Goal: Information Seeking & Learning: Learn about a topic

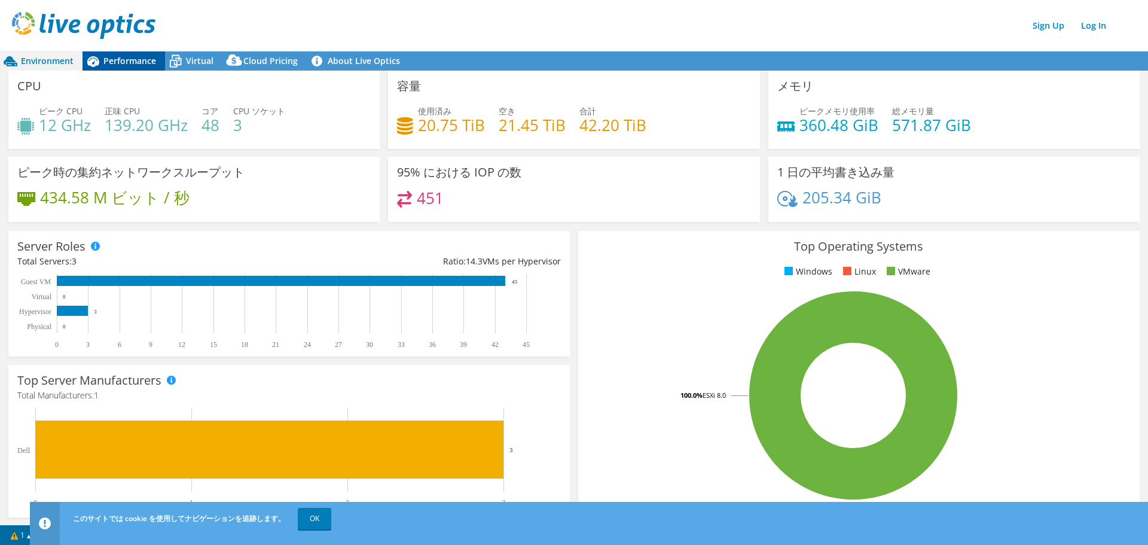
click at [124, 56] on span "Performance" at bounding box center [129, 60] width 53 height 11
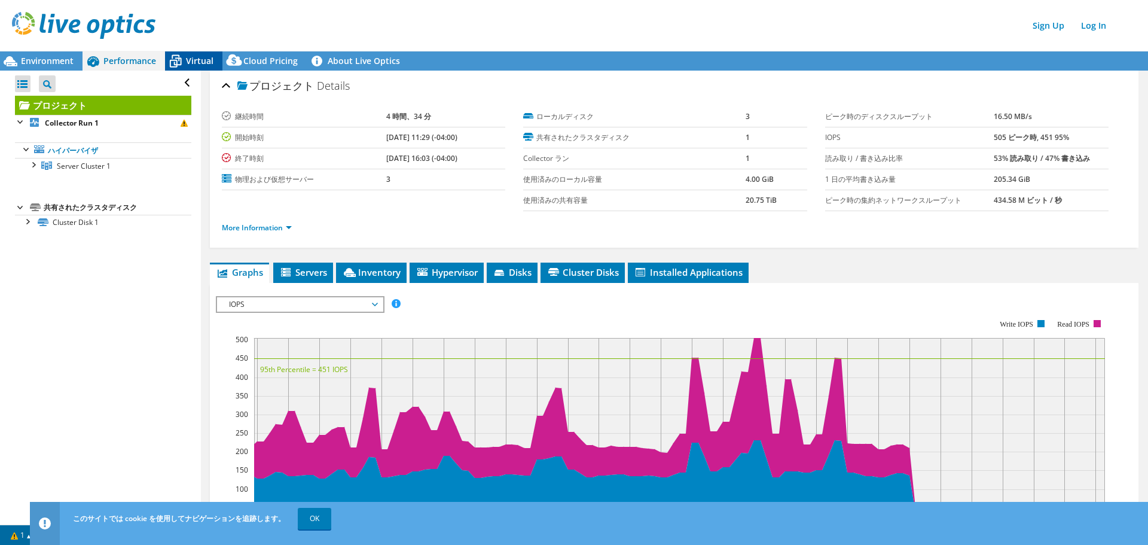
click at [189, 60] on span "Virtual" at bounding box center [200, 60] width 28 height 11
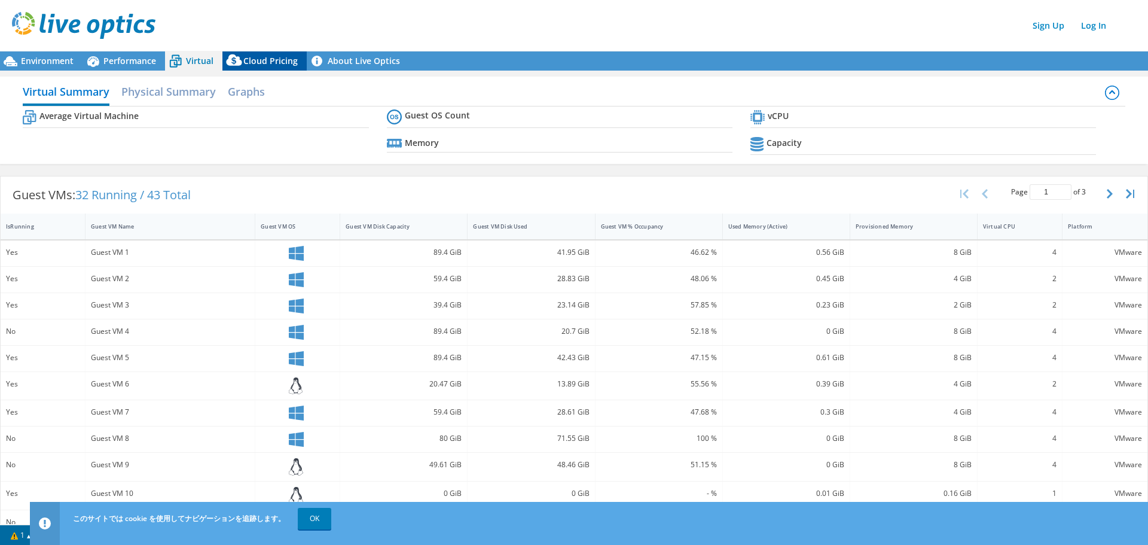
click at [270, 62] on span "Cloud Pricing" at bounding box center [270, 60] width 54 height 11
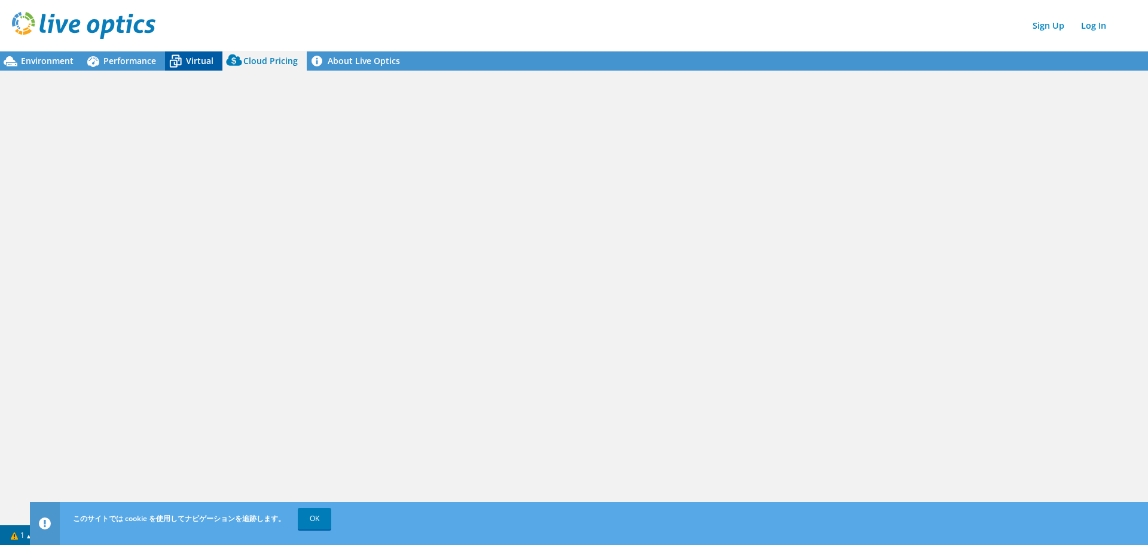
click at [185, 62] on icon at bounding box center [175, 61] width 21 height 21
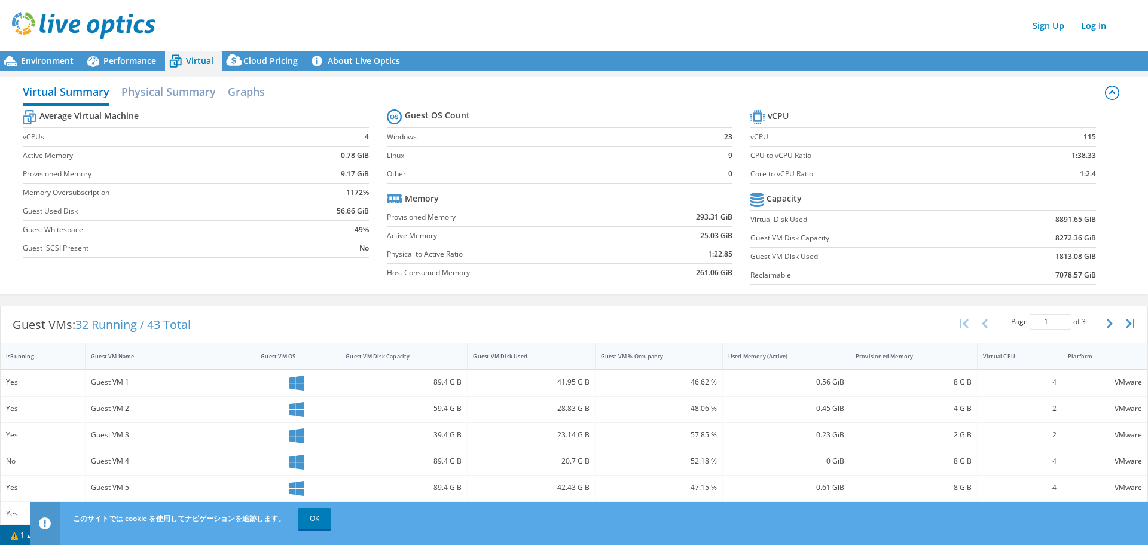
scroll to position [61, 0]
click at [133, 59] on span "Performance" at bounding box center [129, 60] width 53 height 11
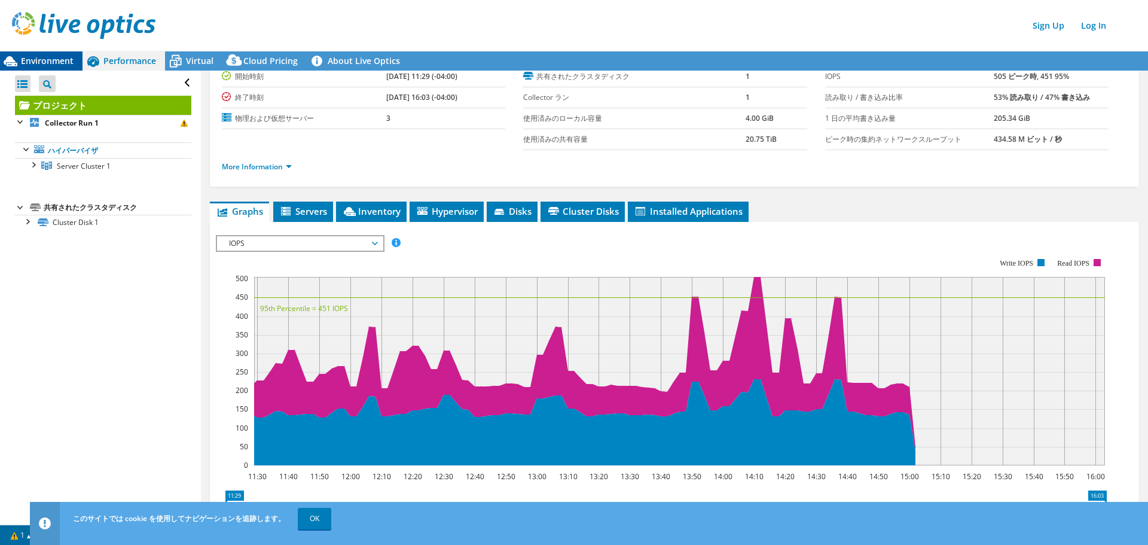
click at [49, 57] on span "Environment" at bounding box center [47, 60] width 53 height 11
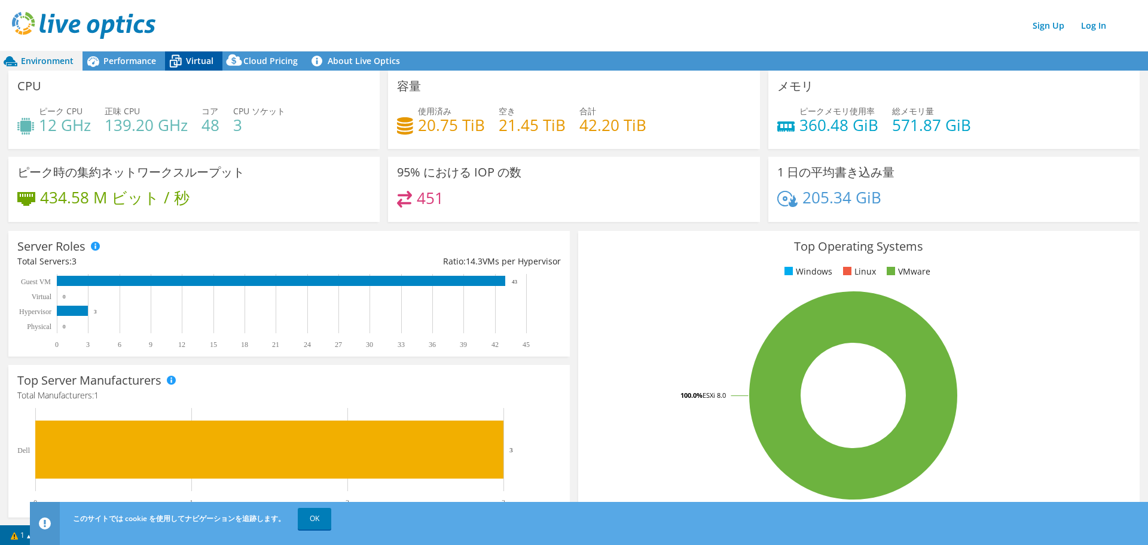
click at [192, 58] on span "Virtual" at bounding box center [200, 60] width 28 height 11
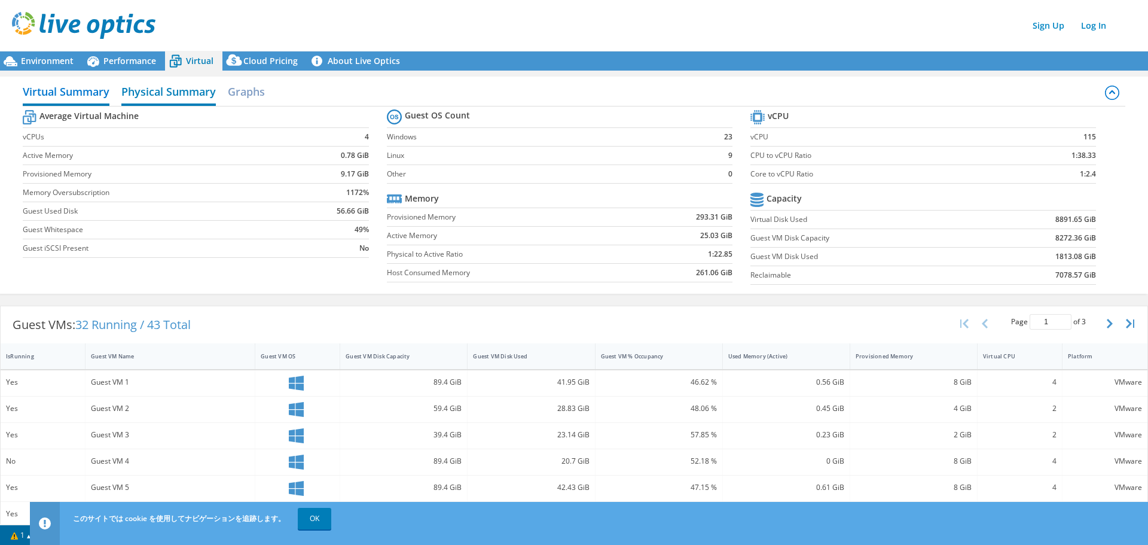
click at [173, 91] on h2 "Physical Summary" at bounding box center [168, 93] width 94 height 26
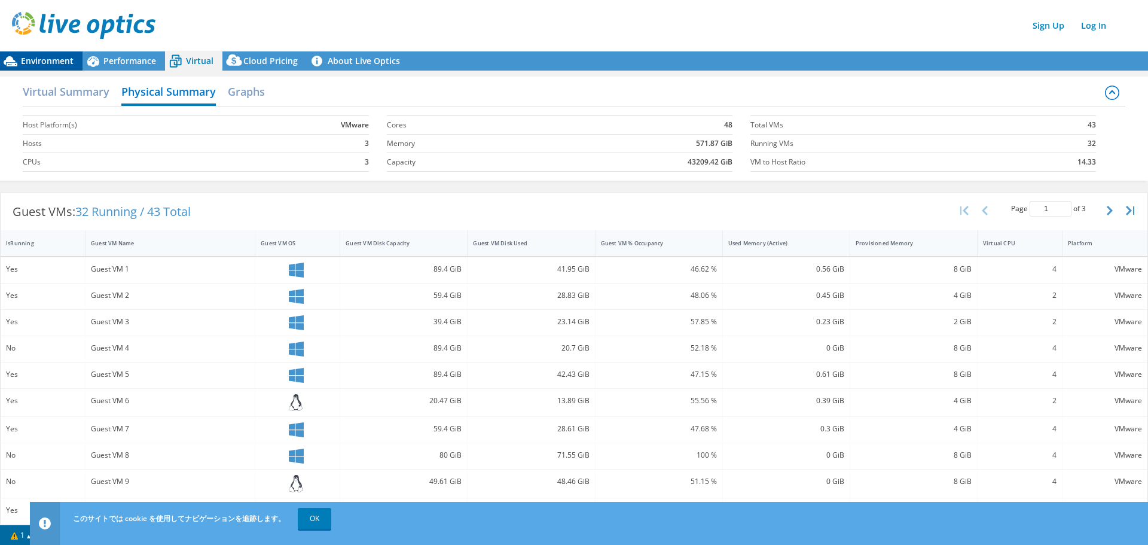
click at [40, 55] on span "Environment" at bounding box center [47, 60] width 53 height 11
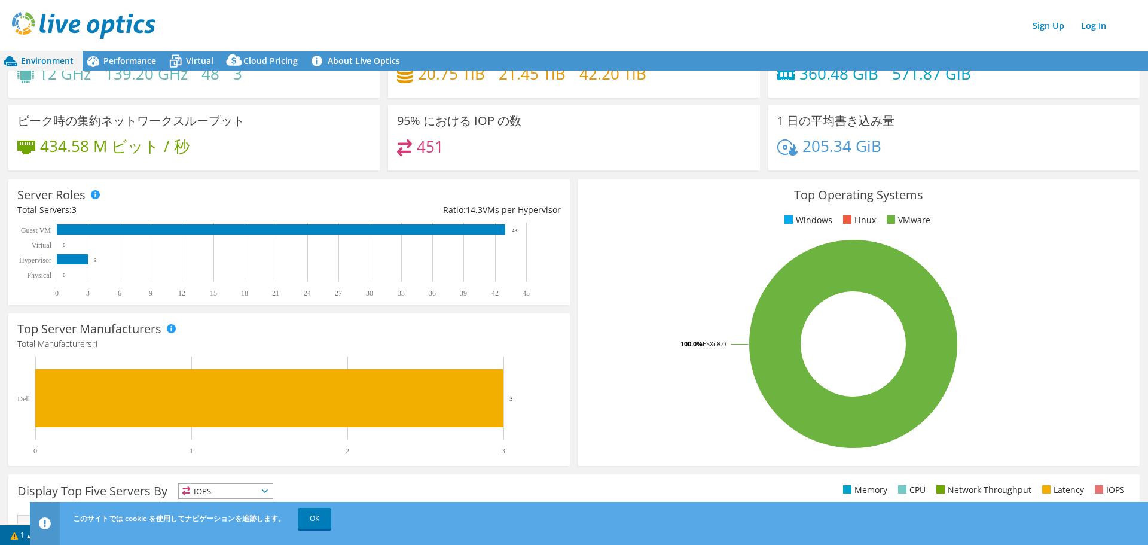
scroll to position [0, 0]
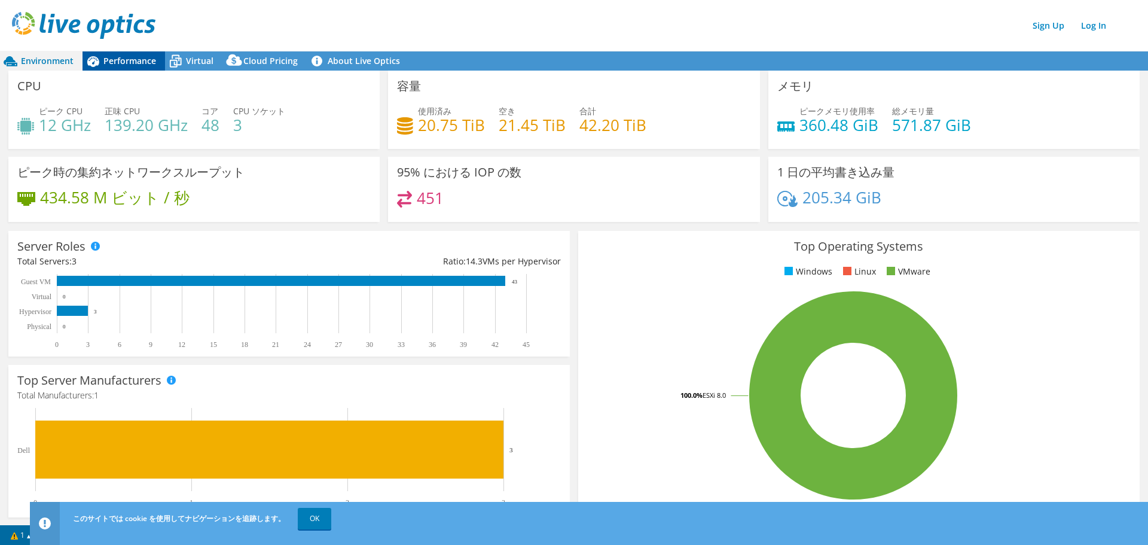
click at [118, 57] on span "Performance" at bounding box center [129, 60] width 53 height 11
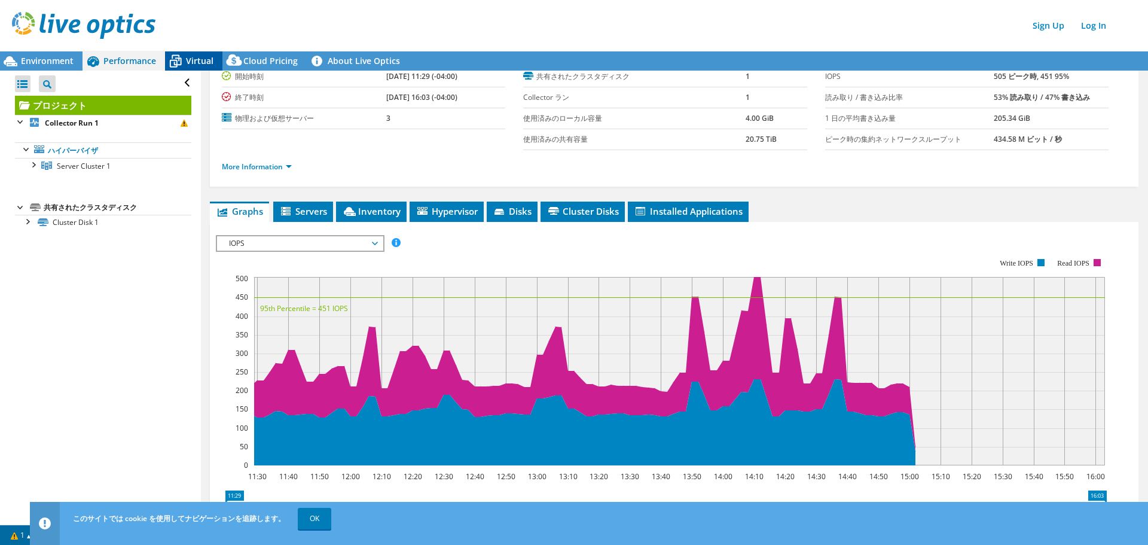
click at [195, 63] on span "Virtual" at bounding box center [200, 60] width 28 height 11
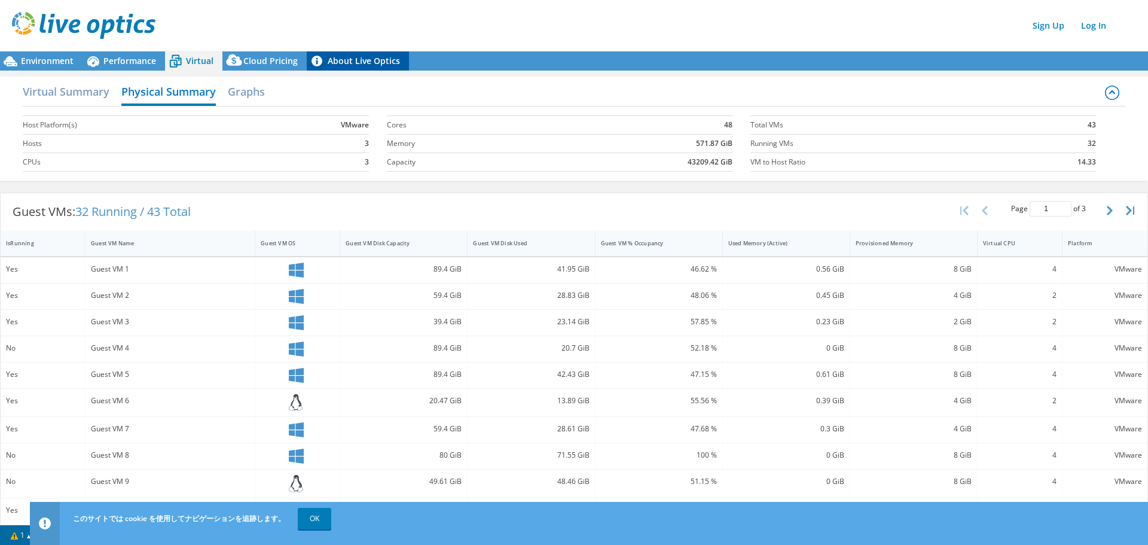
click at [345, 62] on link "About Live Optics" at bounding box center [358, 60] width 102 height 19
click at [248, 86] on h2 "Graphs" at bounding box center [246, 93] width 37 height 26
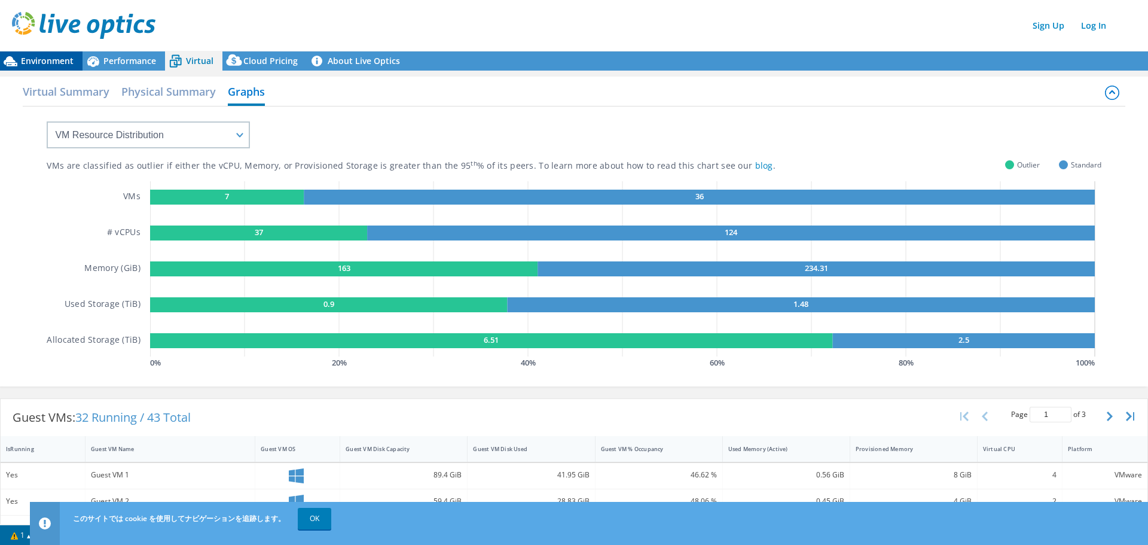
click at [56, 61] on span "Environment" at bounding box center [47, 60] width 53 height 11
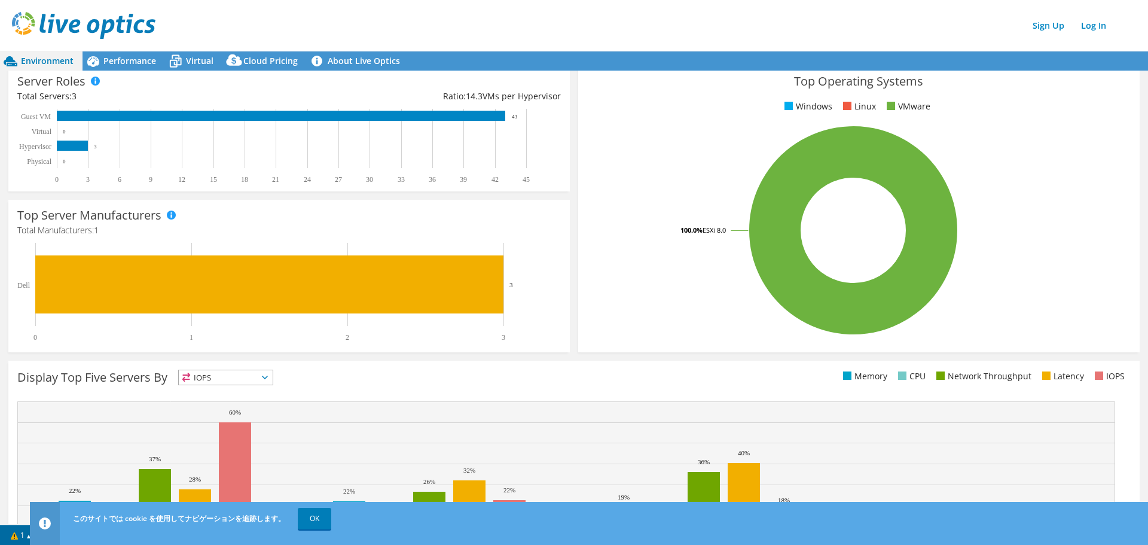
scroll to position [243, 0]
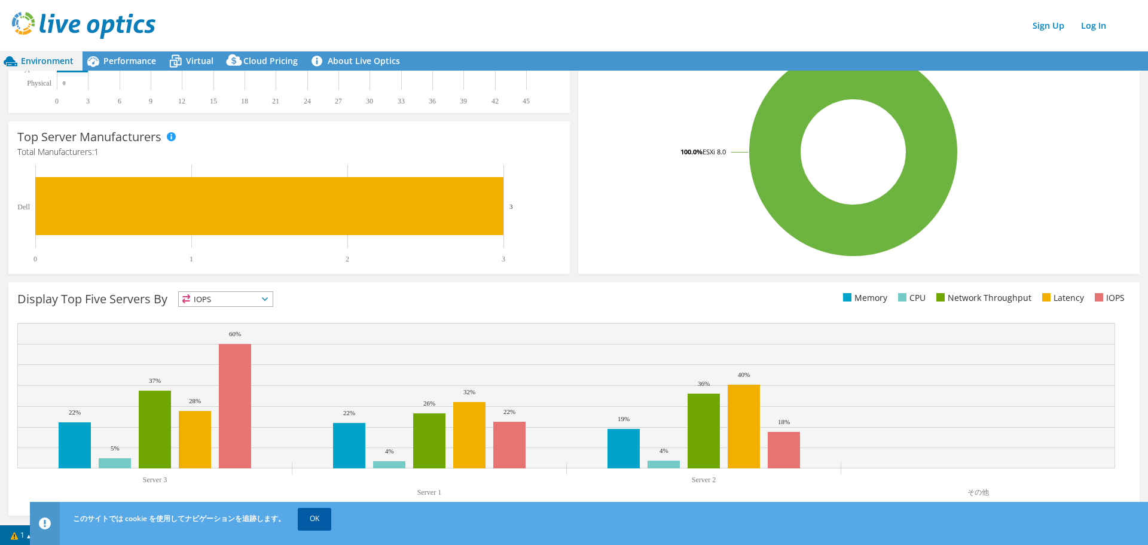
click at [310, 520] on link "OK" at bounding box center [314, 519] width 33 height 22
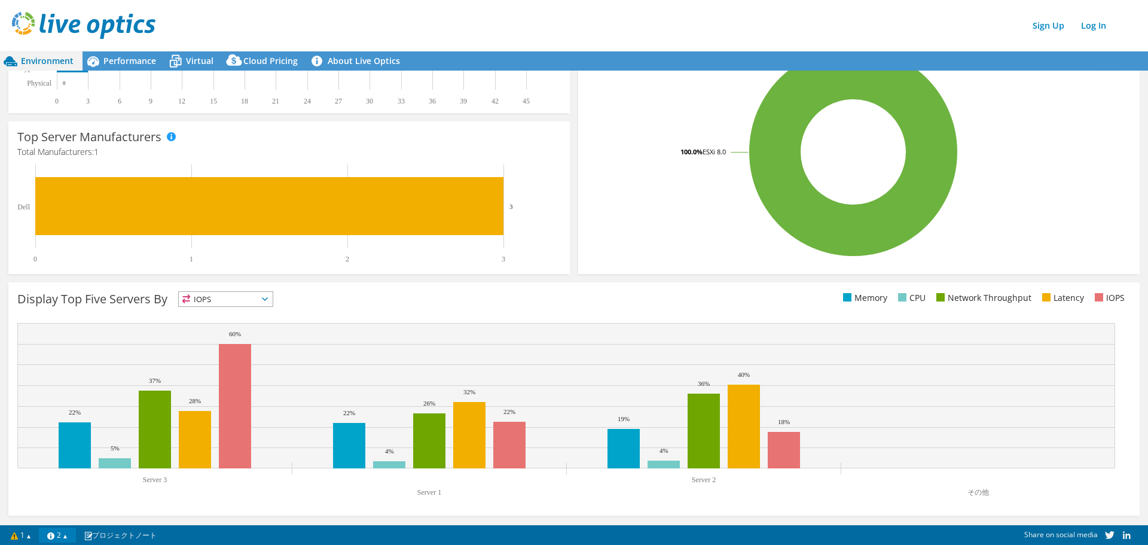
click at [69, 533] on link "2" at bounding box center [57, 534] width 37 height 15
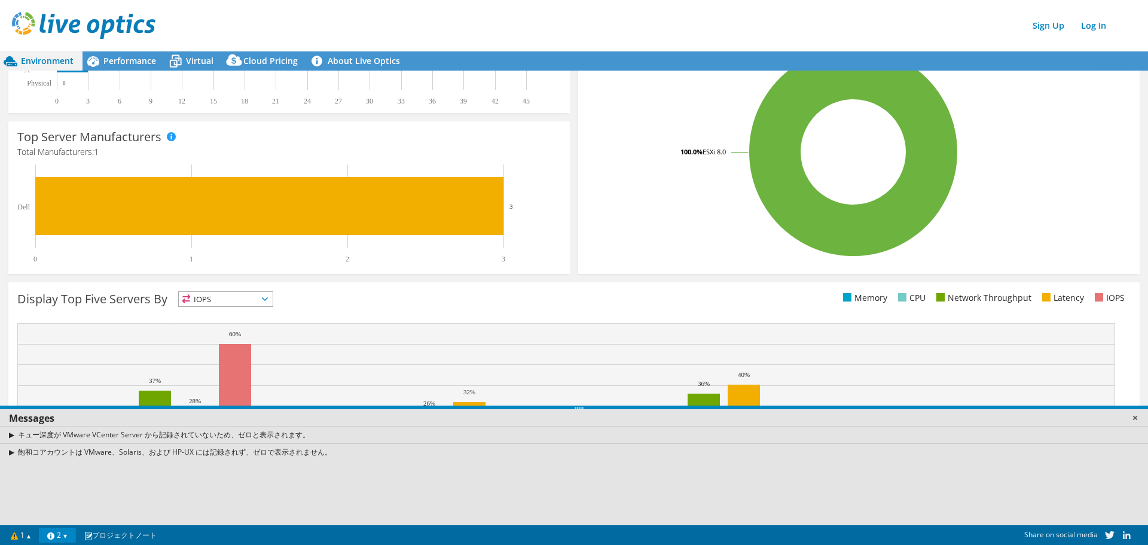
click at [1137, 417] on link at bounding box center [1135, 417] width 12 height 12
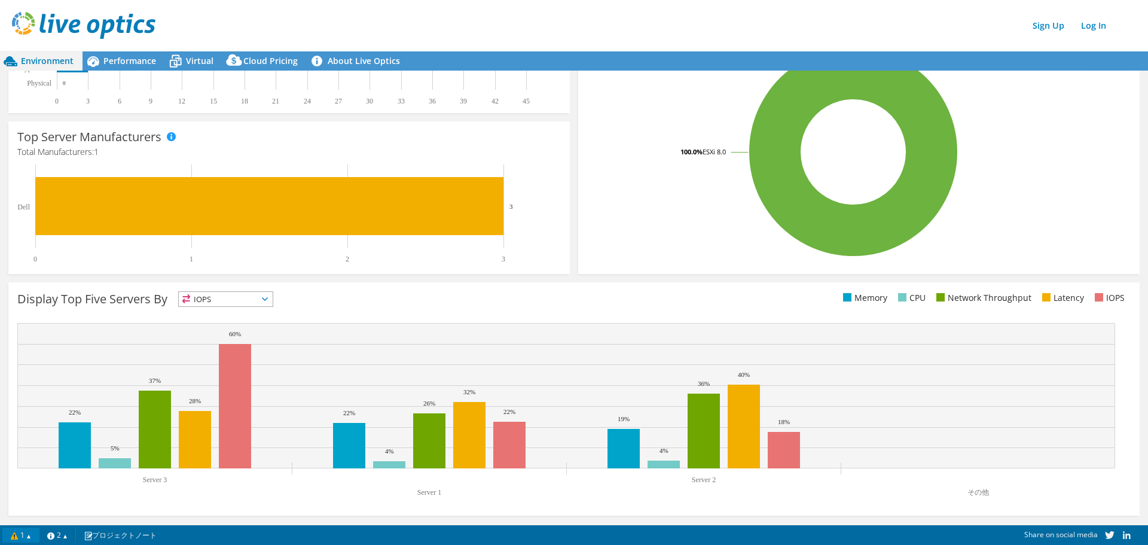
click at [20, 535] on link "1" at bounding box center [20, 534] width 37 height 15
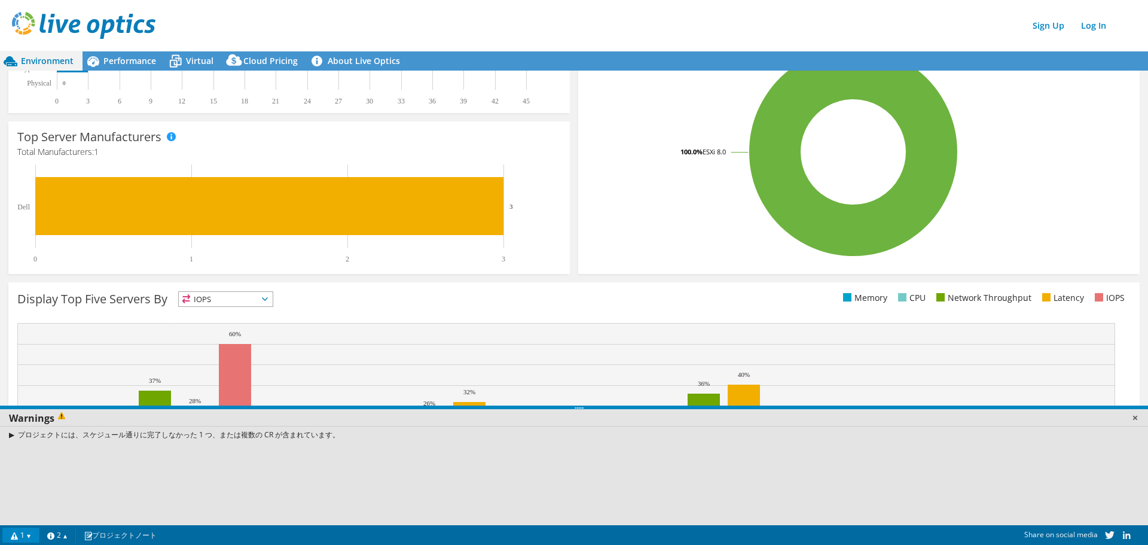
click at [1140, 418] on link at bounding box center [1135, 417] width 12 height 12
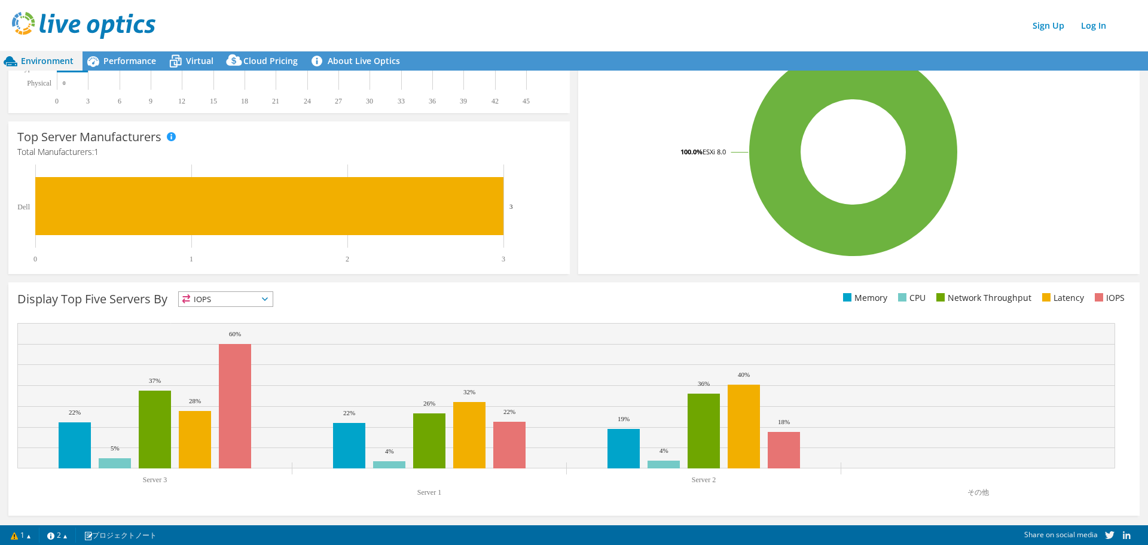
click at [269, 301] on span "IOPS" at bounding box center [226, 299] width 94 height 14
click at [313, 315] on div "Display Top Five Servers By IOPS IOPS" at bounding box center [573, 398] width 1131 height 233
click at [222, 300] on span "IOPS" at bounding box center [226, 299] width 94 height 14
click at [322, 292] on div "Display Top Five Servers By IOPS IOPS" at bounding box center [295, 301] width 557 height 20
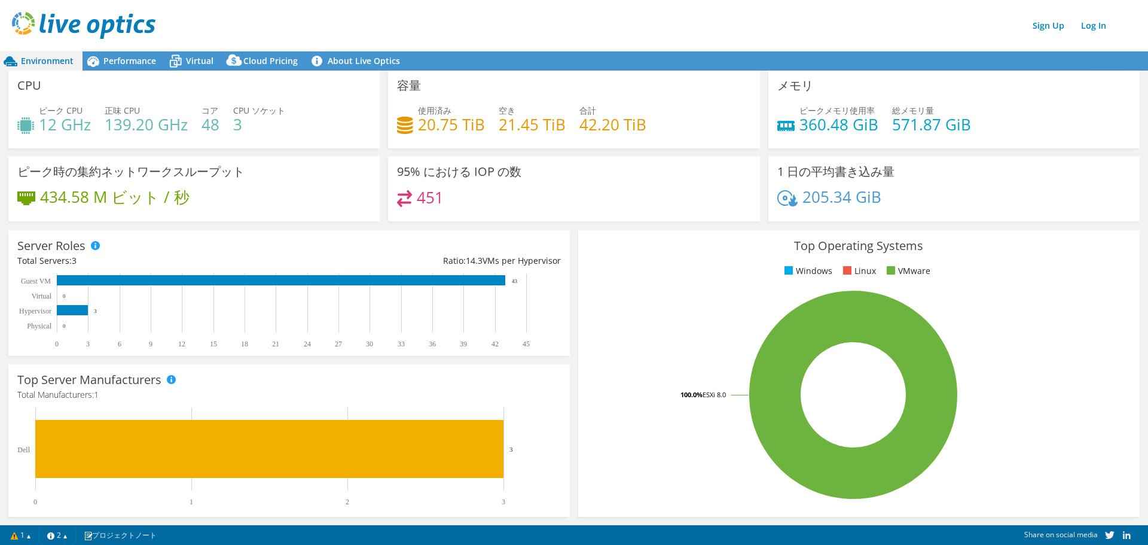
scroll to position [0, 0]
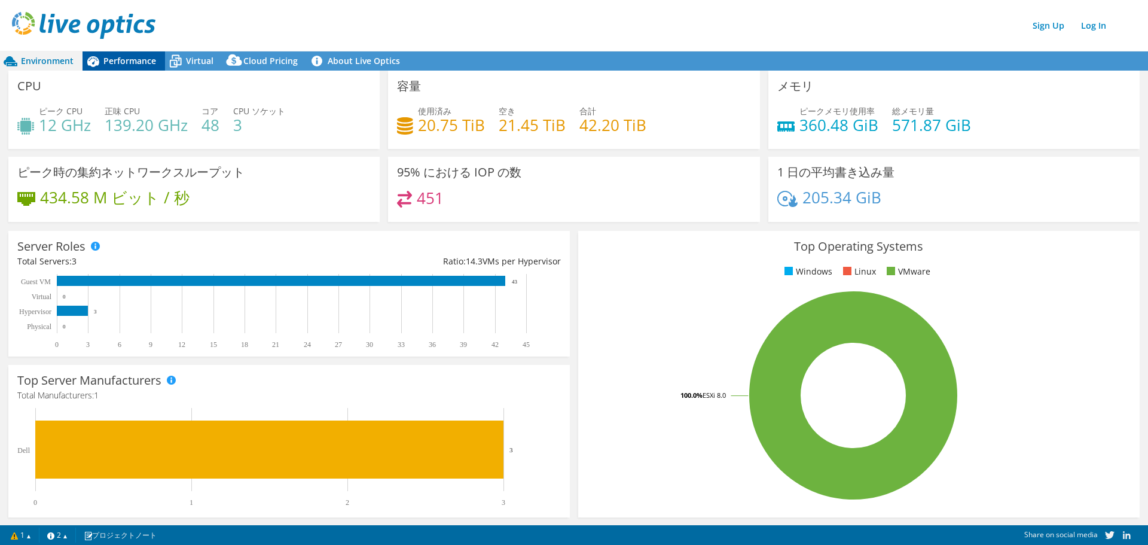
click at [120, 56] on span "Performance" at bounding box center [129, 60] width 53 height 11
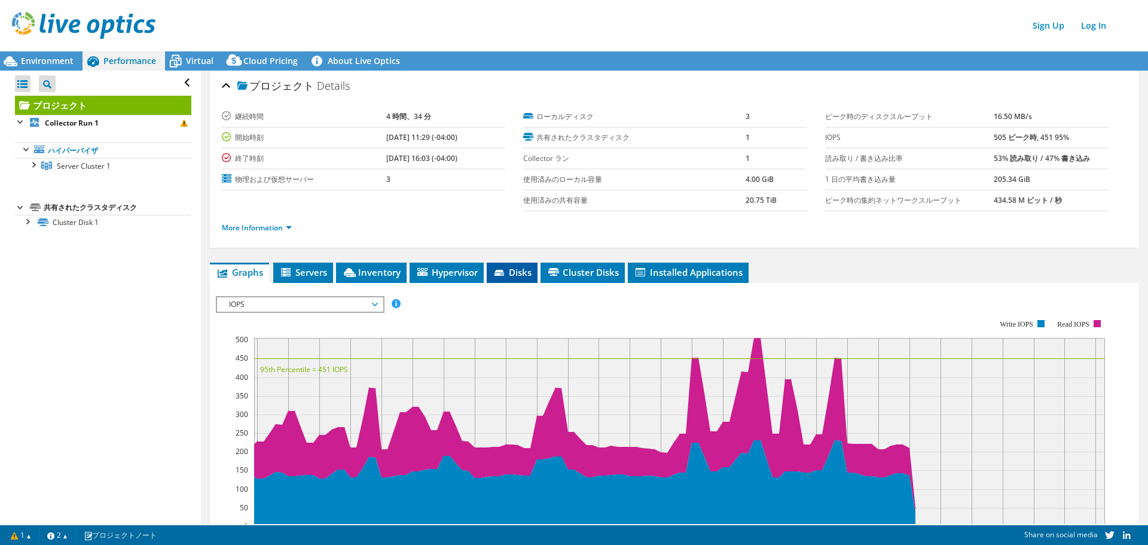
click at [511, 269] on span "Disks" at bounding box center [512, 272] width 39 height 12
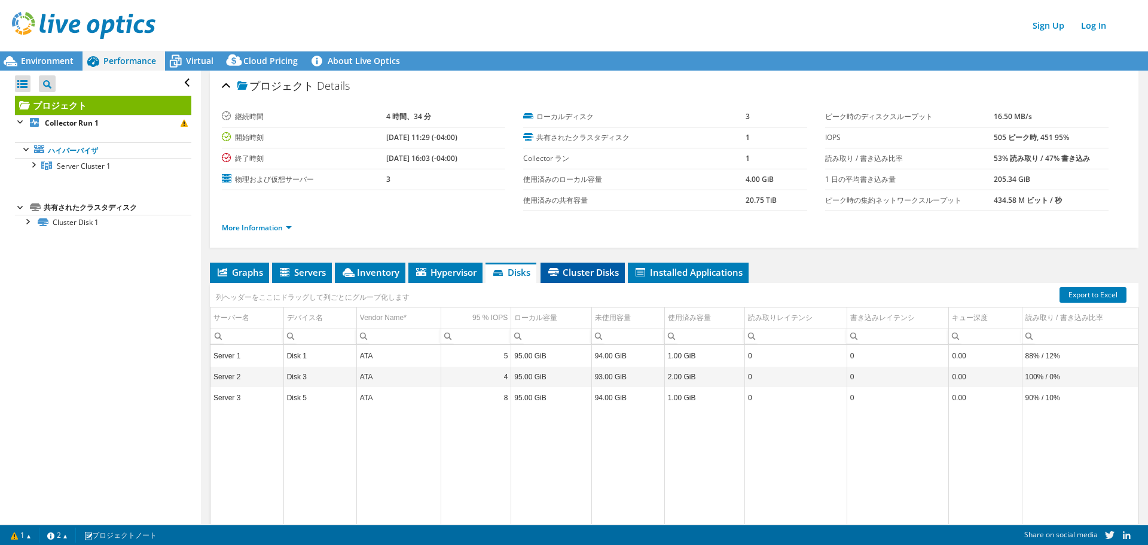
click at [581, 273] on span "Cluster Disks" at bounding box center [582, 272] width 72 height 12
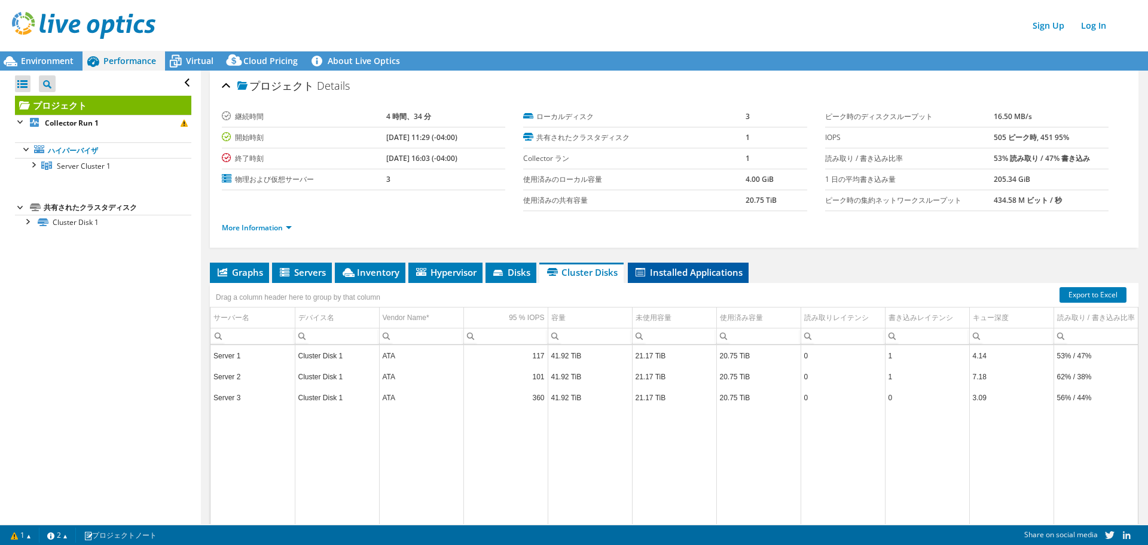
click at [667, 267] on span "Installed Applications" at bounding box center [688, 272] width 109 height 12
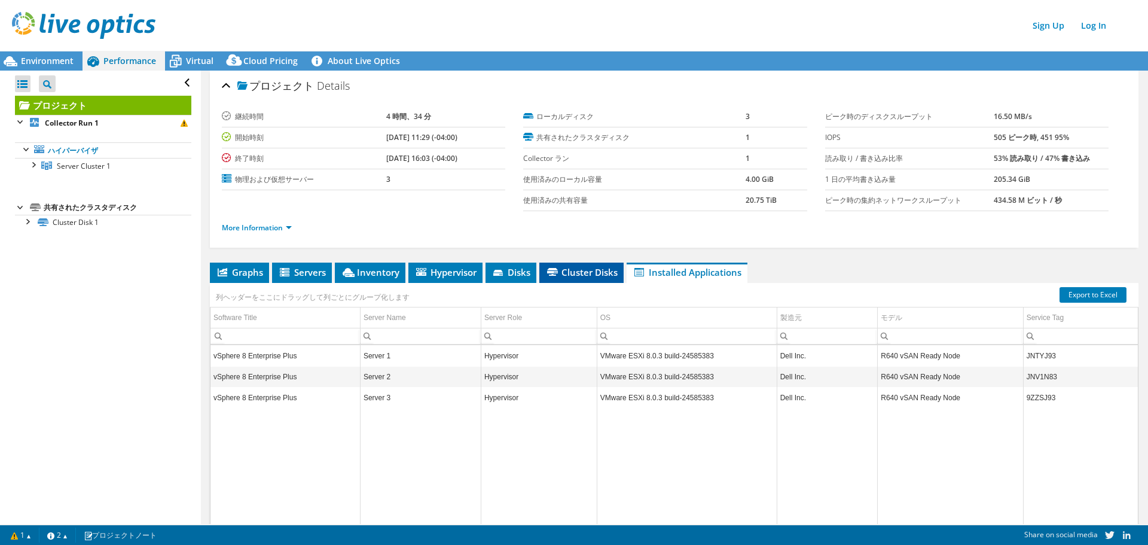
click at [579, 267] on span "Cluster Disks" at bounding box center [581, 272] width 72 height 12
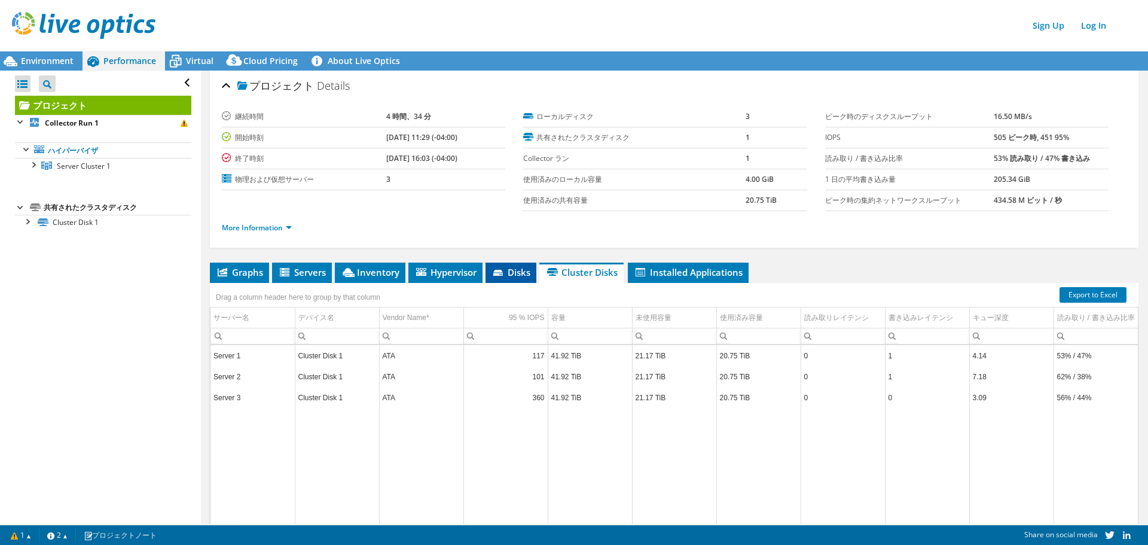
click at [499, 268] on span "Disks" at bounding box center [510, 272] width 39 height 12
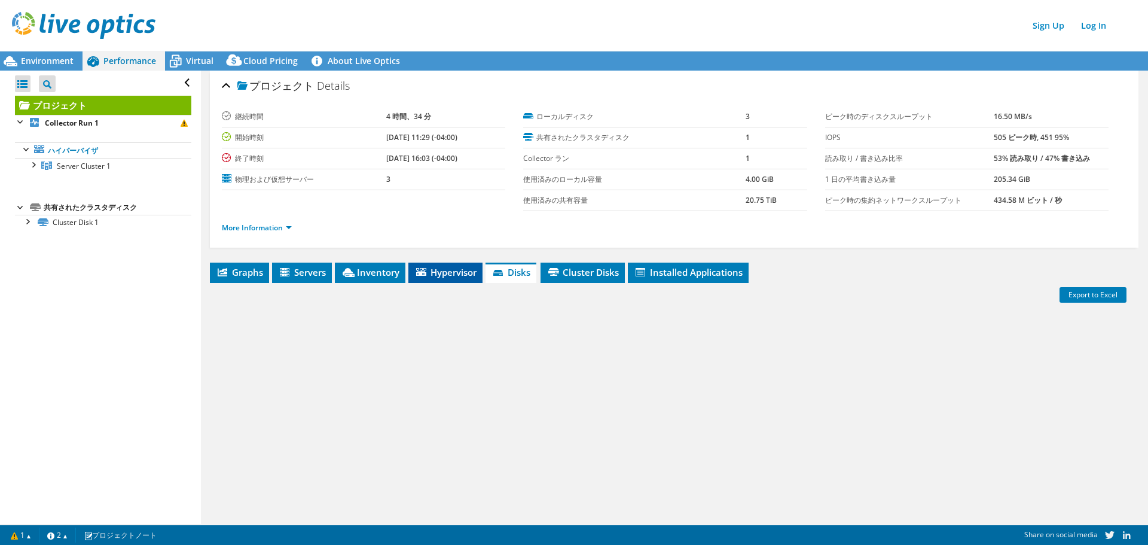
click at [462, 268] on span "Hypervisor" at bounding box center [445, 272] width 62 height 12
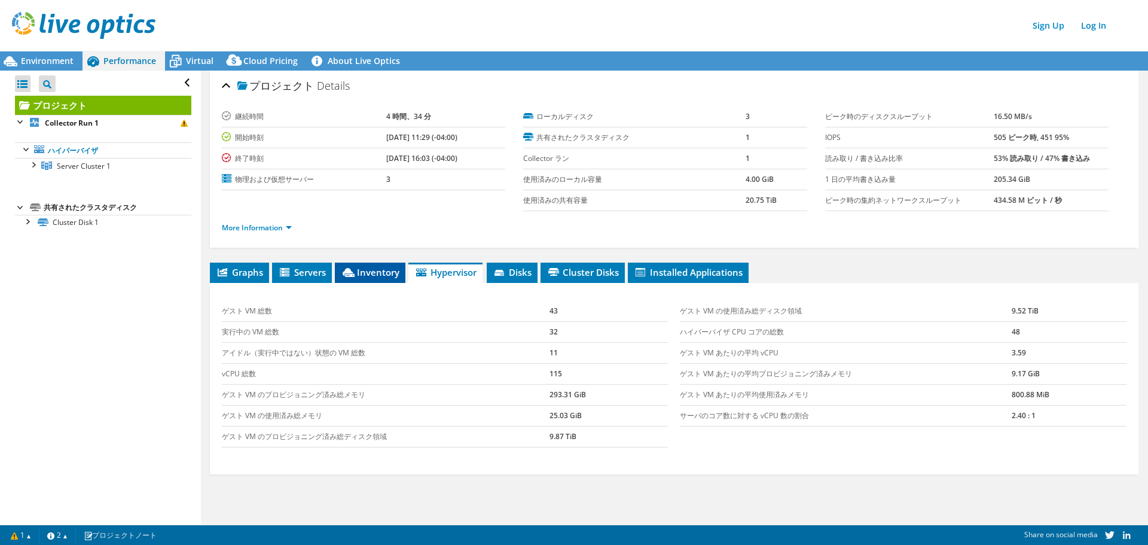
click at [397, 268] on span "Inventory" at bounding box center [370, 272] width 59 height 12
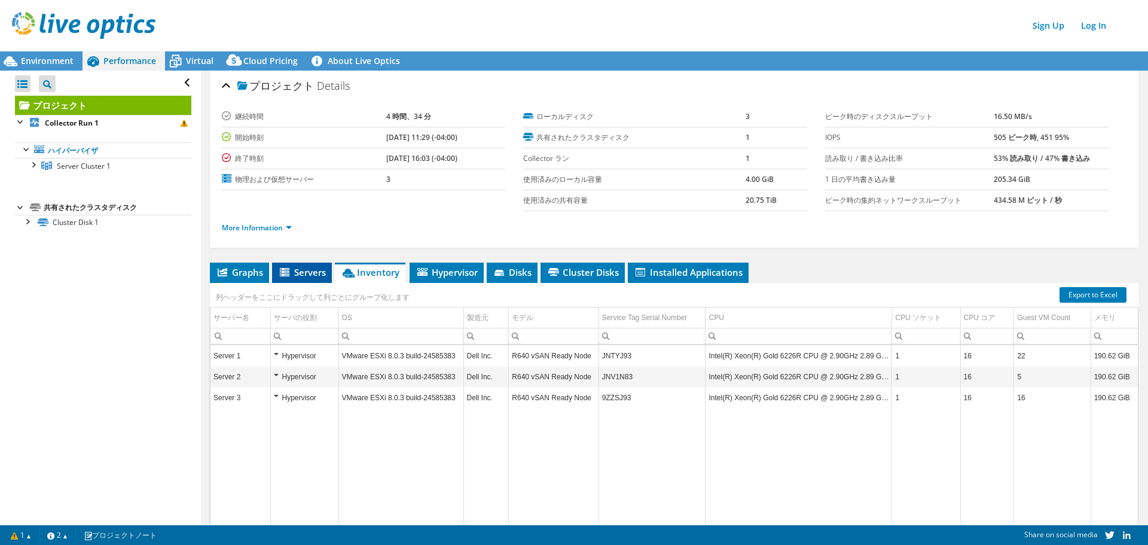
click at [311, 273] on span "Servers" at bounding box center [302, 272] width 48 height 12
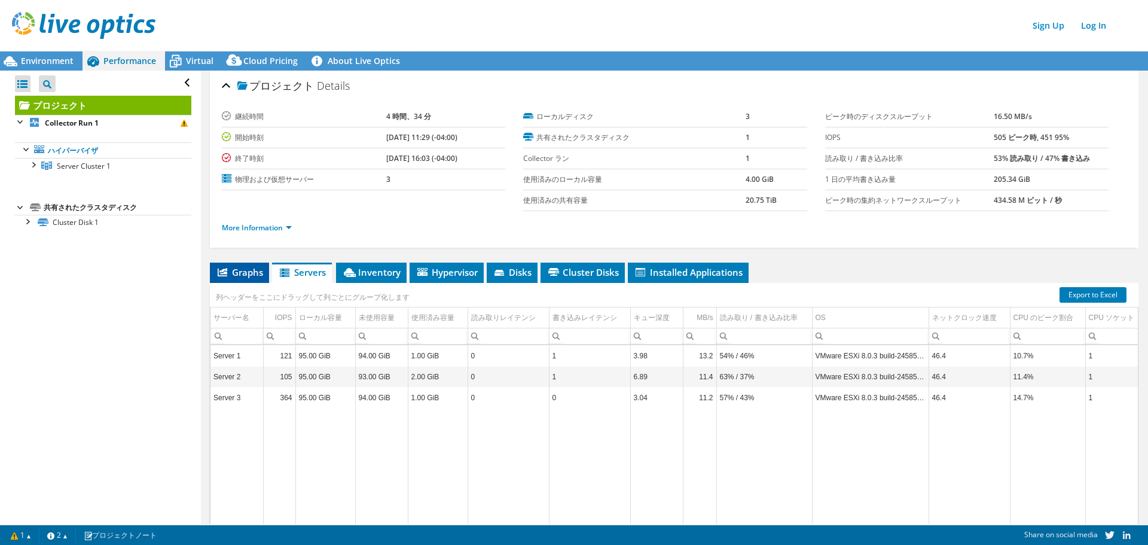
click at [242, 273] on span "Graphs" at bounding box center [239, 272] width 47 height 12
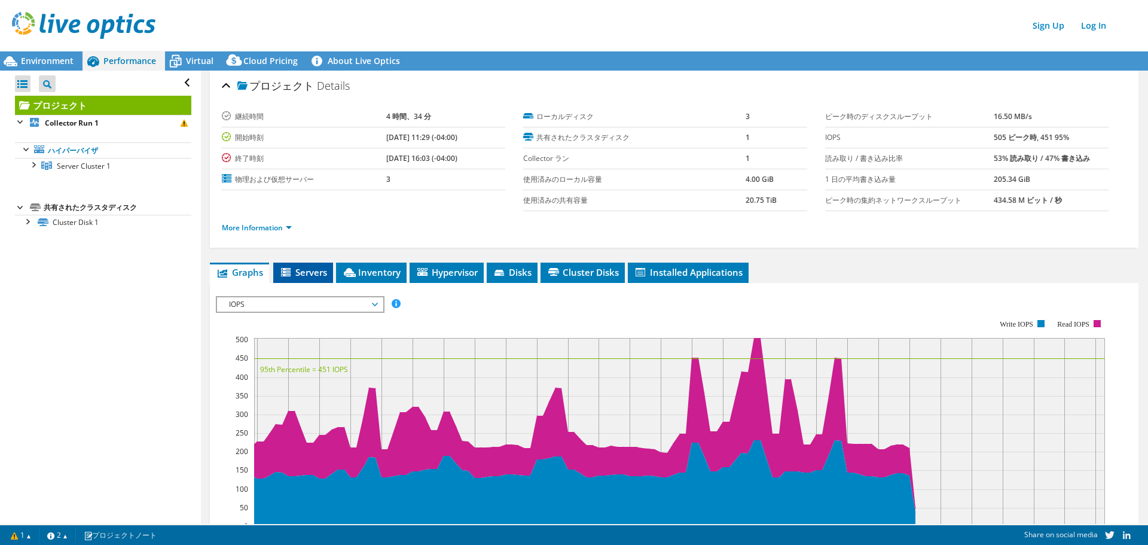
click at [313, 273] on span "Servers" at bounding box center [303, 272] width 48 height 12
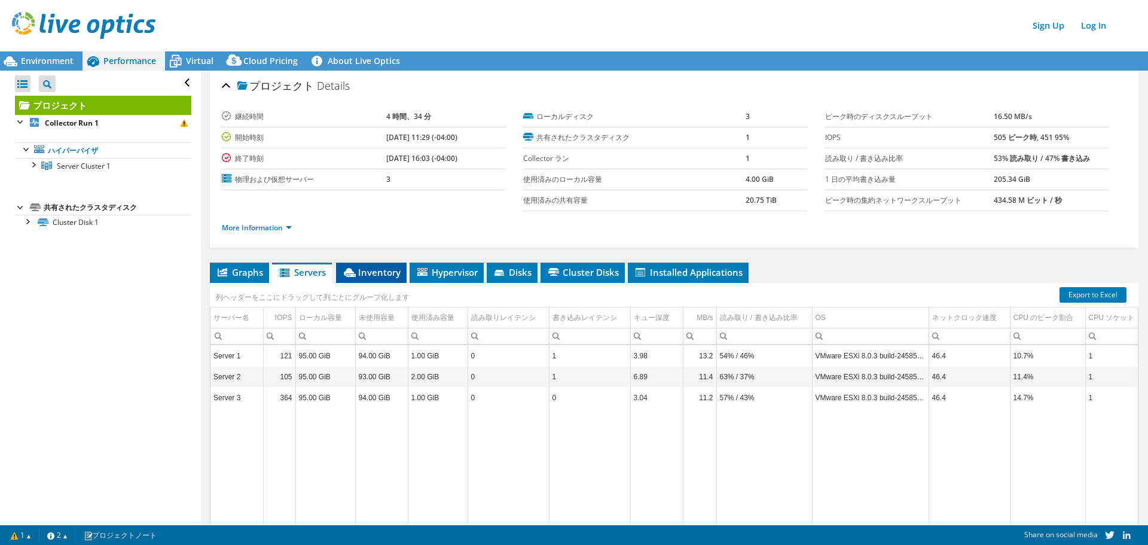
click at [381, 273] on span "Inventory" at bounding box center [371, 272] width 59 height 12
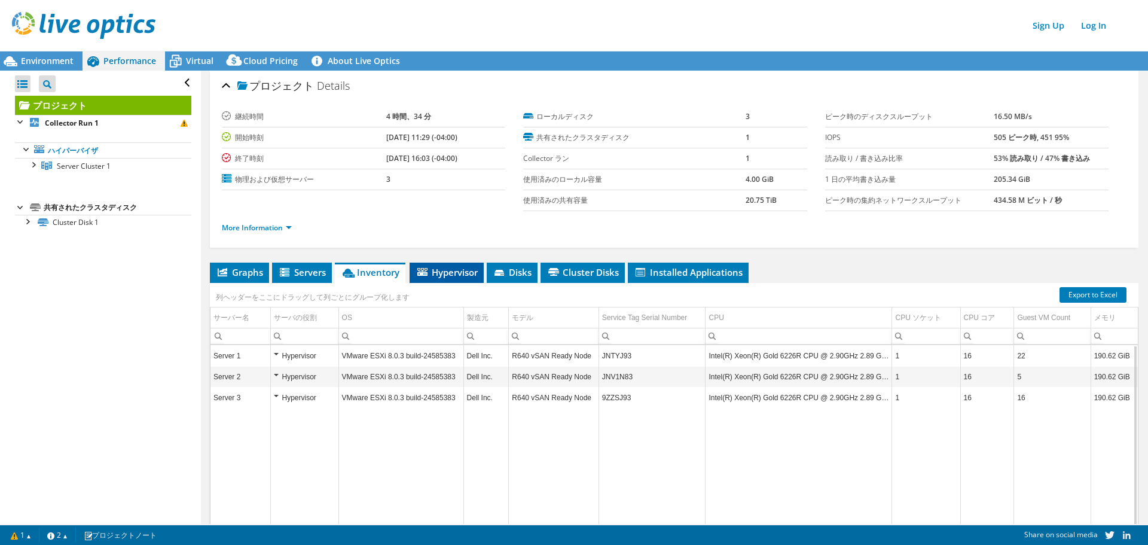
click at [459, 278] on li "Hypervisor" at bounding box center [447, 272] width 74 height 20
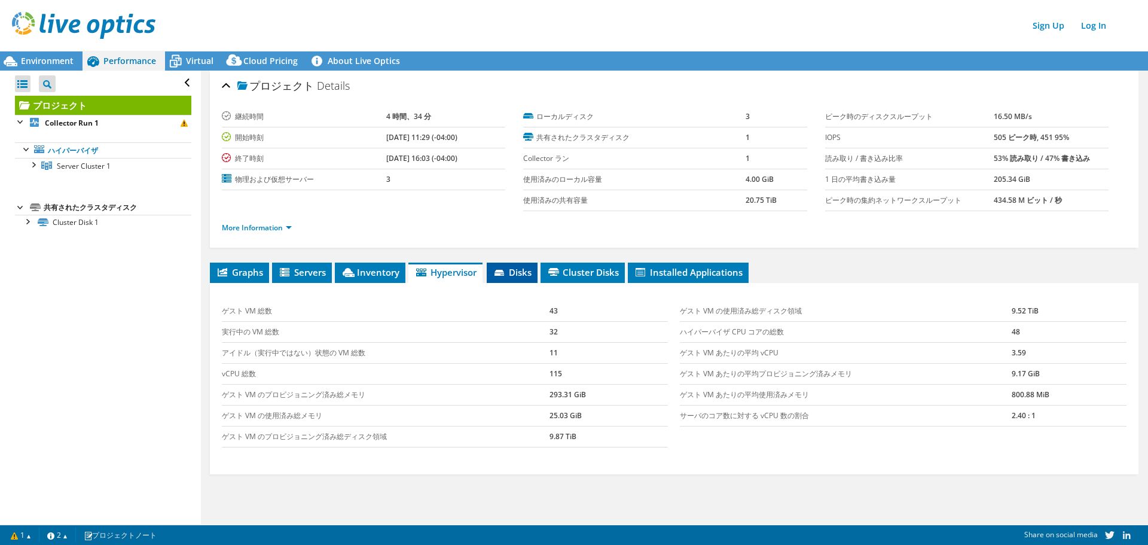
click at [526, 276] on span "Disks" at bounding box center [512, 272] width 39 height 12
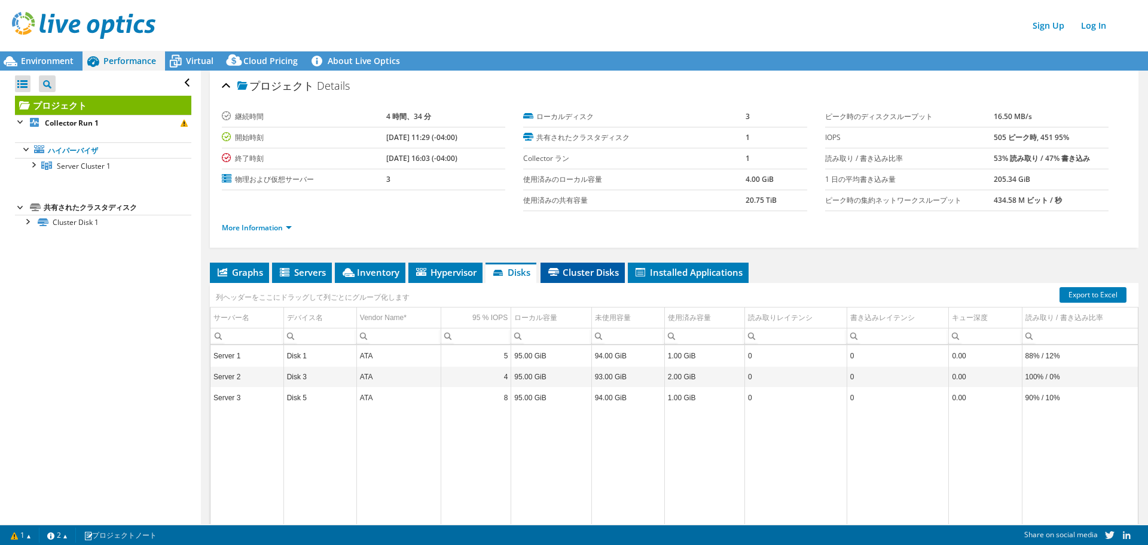
click at [583, 276] on span "Cluster Disks" at bounding box center [582, 272] width 72 height 12
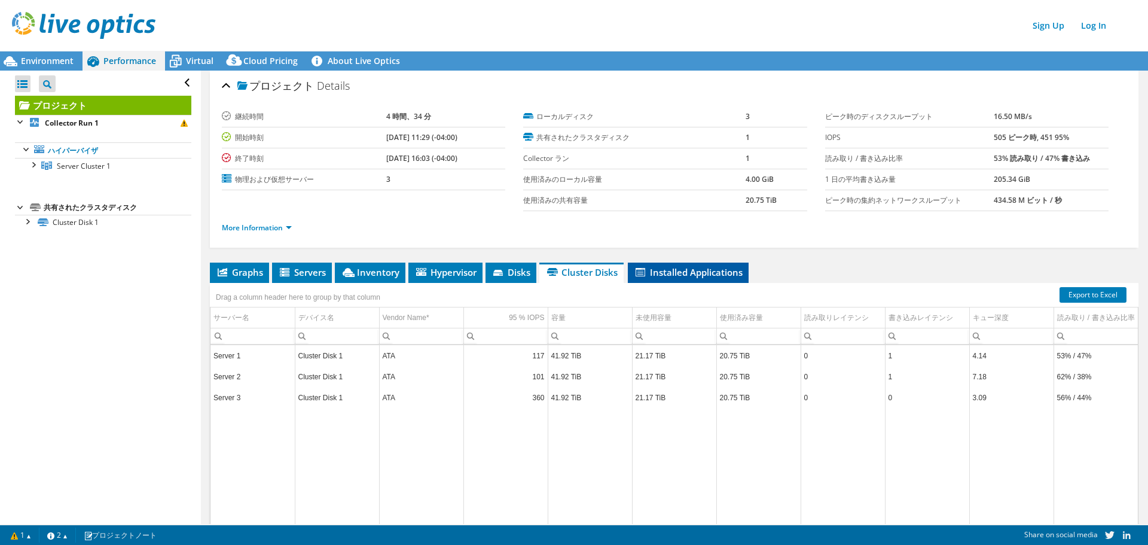
click at [680, 276] on span "Installed Applications" at bounding box center [688, 272] width 109 height 12
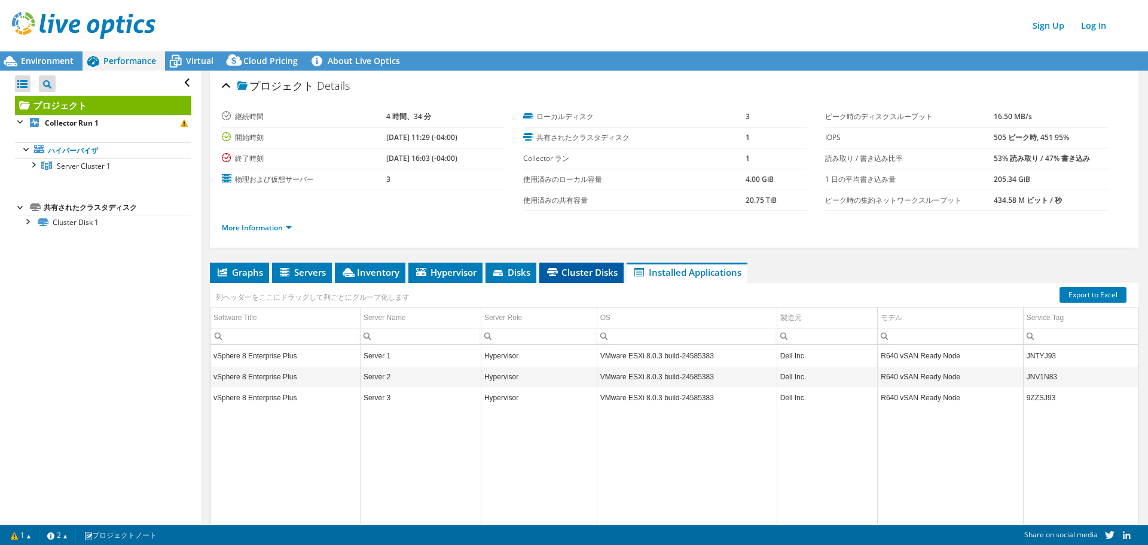
click at [582, 274] on span "Cluster Disks" at bounding box center [581, 272] width 72 height 12
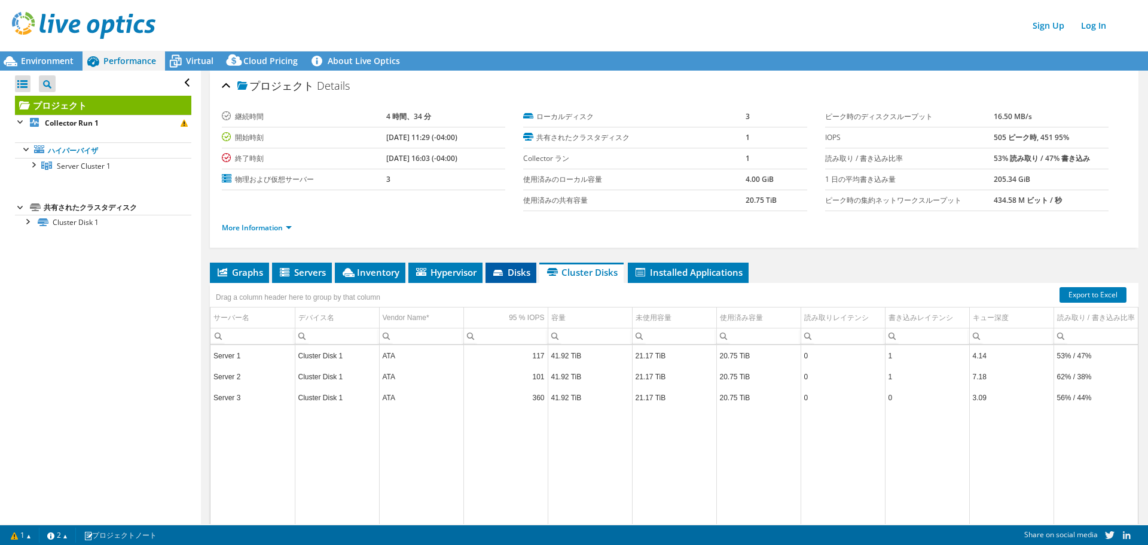
click at [518, 274] on span "Disks" at bounding box center [510, 272] width 39 height 12
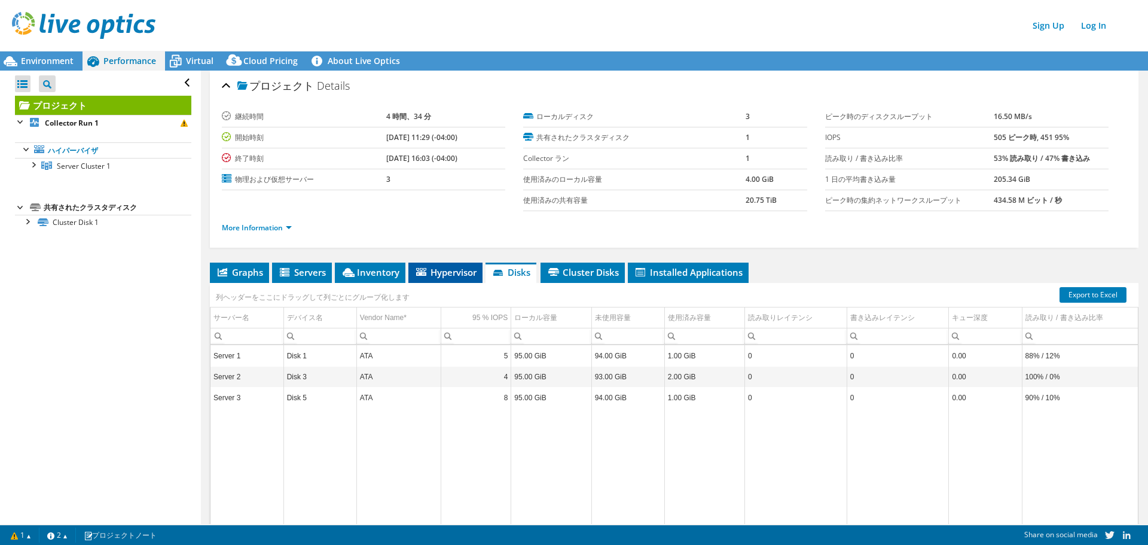
click at [462, 274] on span "Hypervisor" at bounding box center [445, 272] width 62 height 12
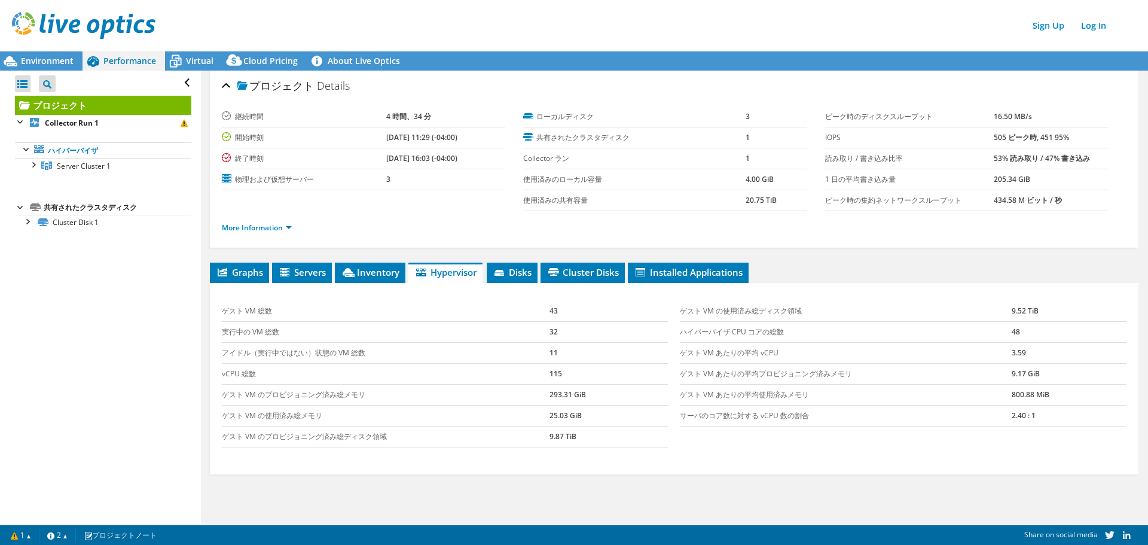
click at [43, 206] on li "共有されたクラスタディスク Cluster Disk 1 Disk 2 | Server 1" at bounding box center [103, 215] width 176 height 30
click at [367, 276] on span "Inventory" at bounding box center [370, 272] width 59 height 12
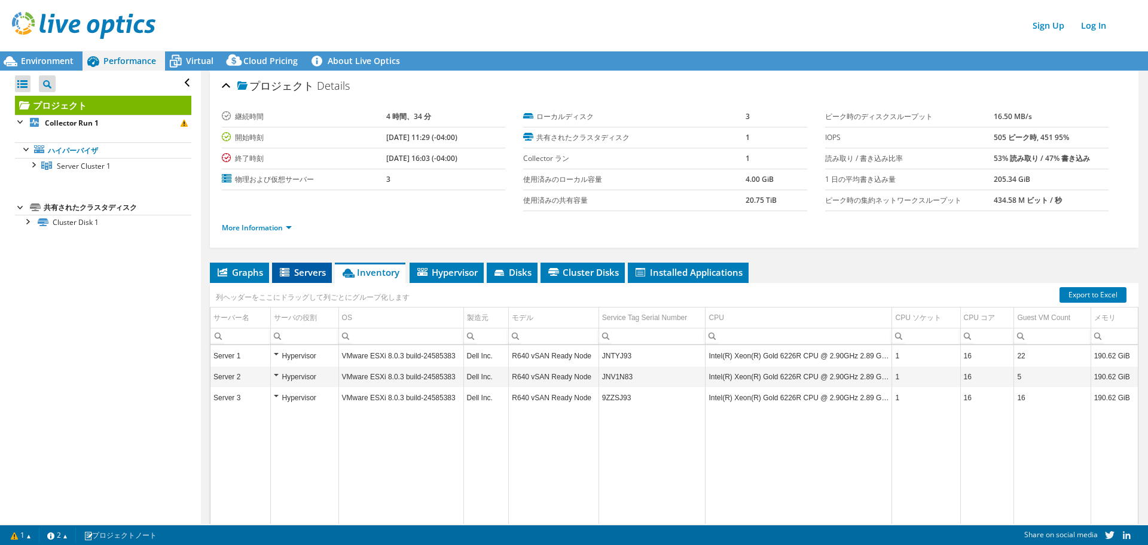
click at [315, 274] on span "Servers" at bounding box center [302, 272] width 48 height 12
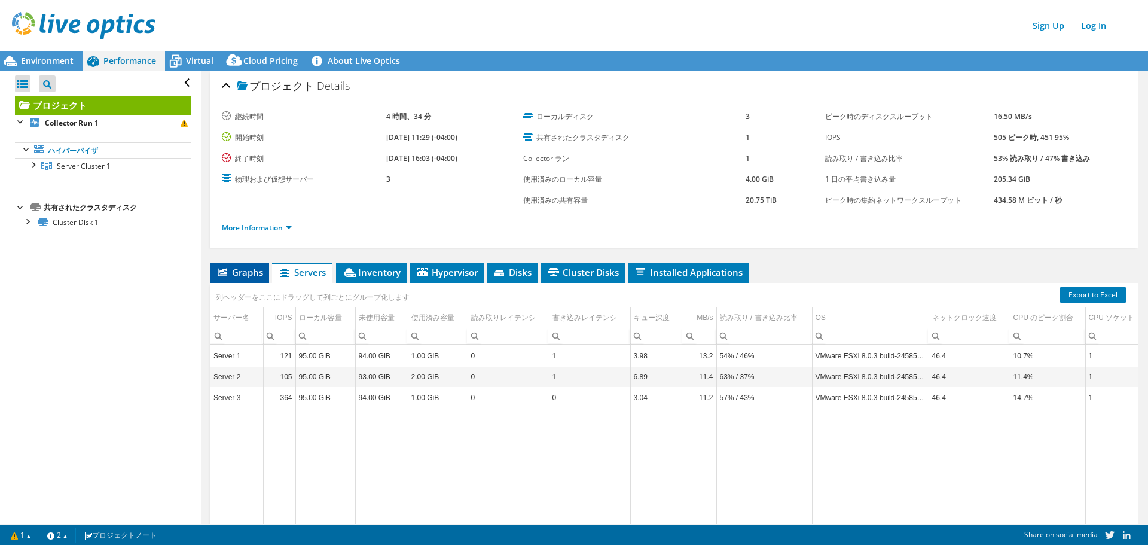
click at [246, 275] on span "Graphs" at bounding box center [239, 272] width 47 height 12
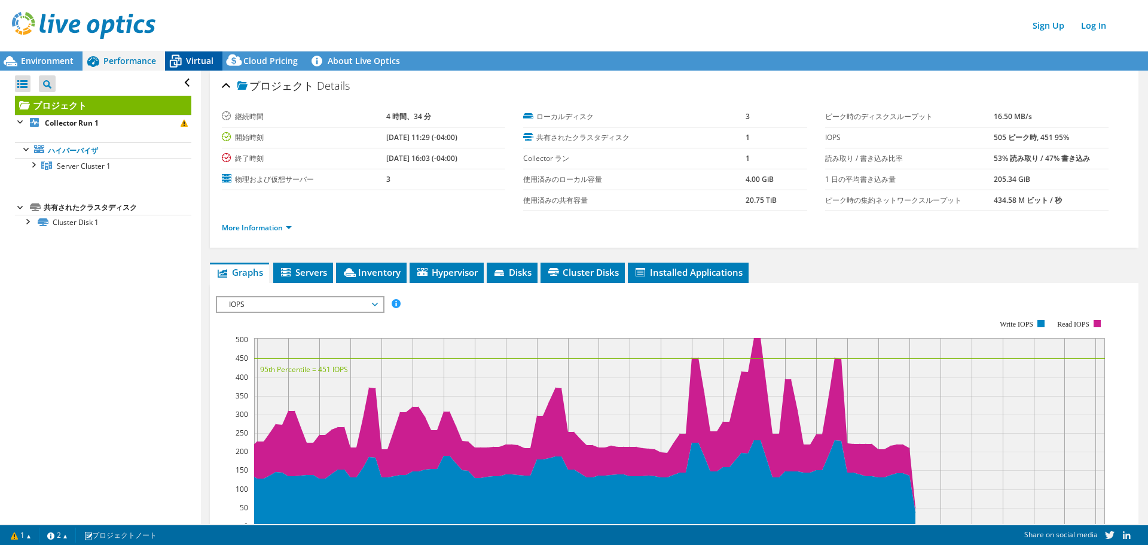
click at [196, 58] on span "Virtual" at bounding box center [200, 60] width 28 height 11
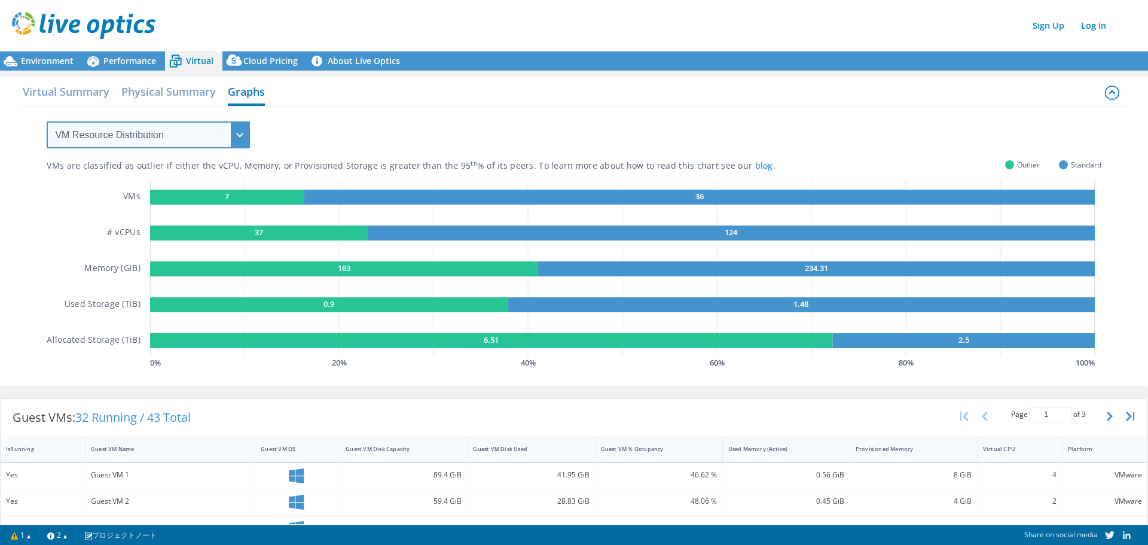
click at [240, 140] on select "VM Resource Distribution Provisioning Contrast Over Provisioning" at bounding box center [148, 134] width 203 height 27
click at [285, 144] on div "VMs are classified as outlier if either the vCPU, Memory, or Provisioned Storag…" at bounding box center [574, 238] width 1054 height 265
click at [268, 63] on span "Cloud Pricing" at bounding box center [270, 60] width 54 height 11
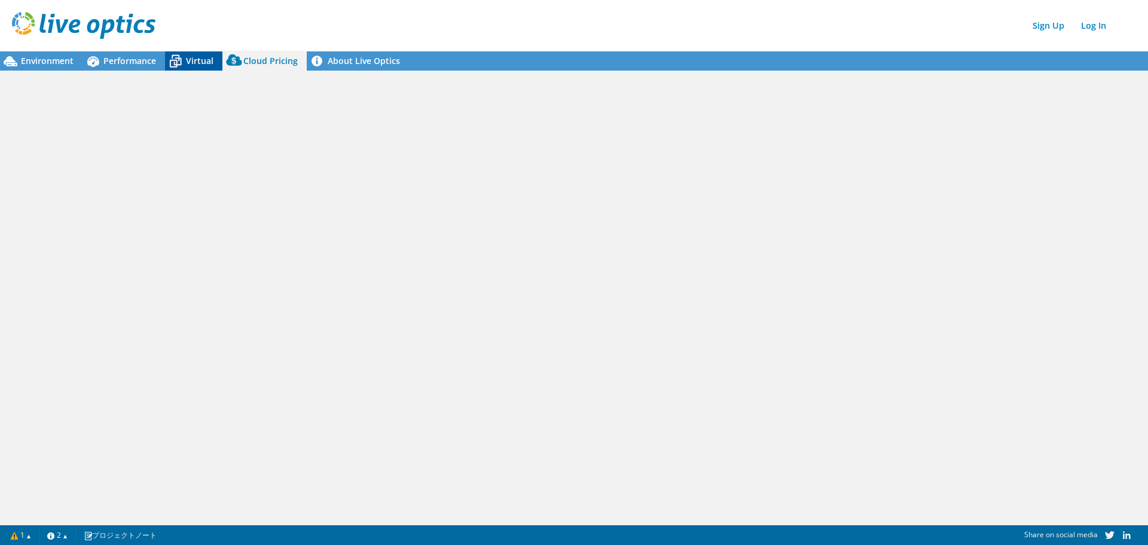
click at [183, 59] on icon at bounding box center [175, 61] width 21 height 21
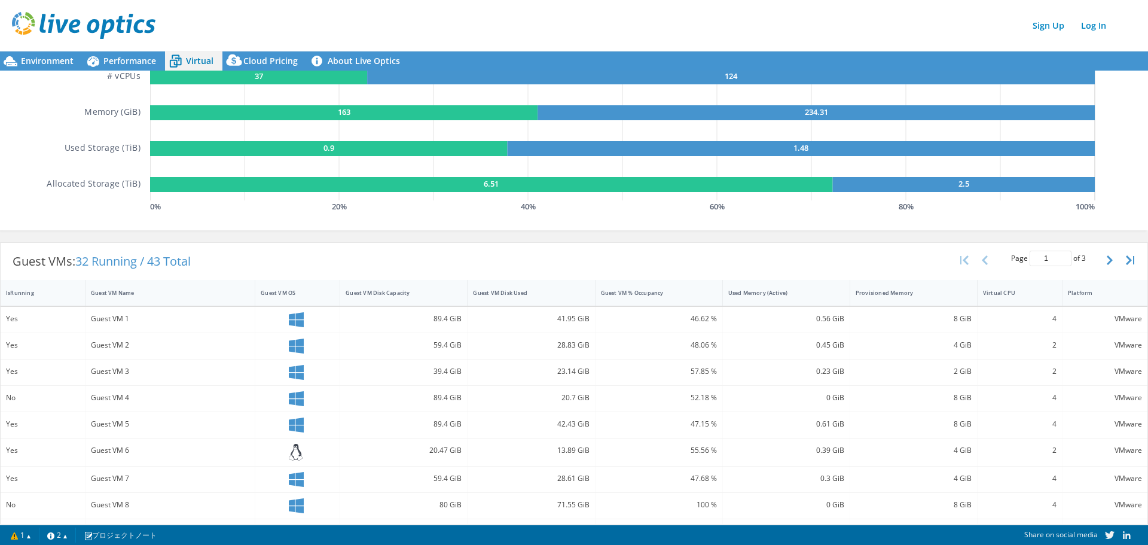
scroll to position [239, 0]
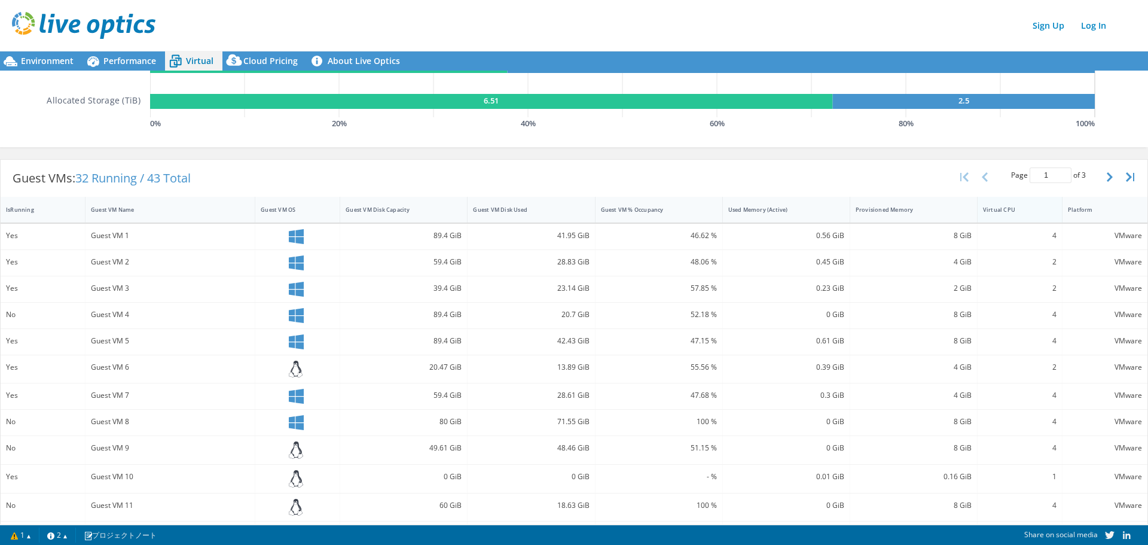
click at [1037, 213] on div "Virtual CPU" at bounding box center [1013, 209] width 70 height 19
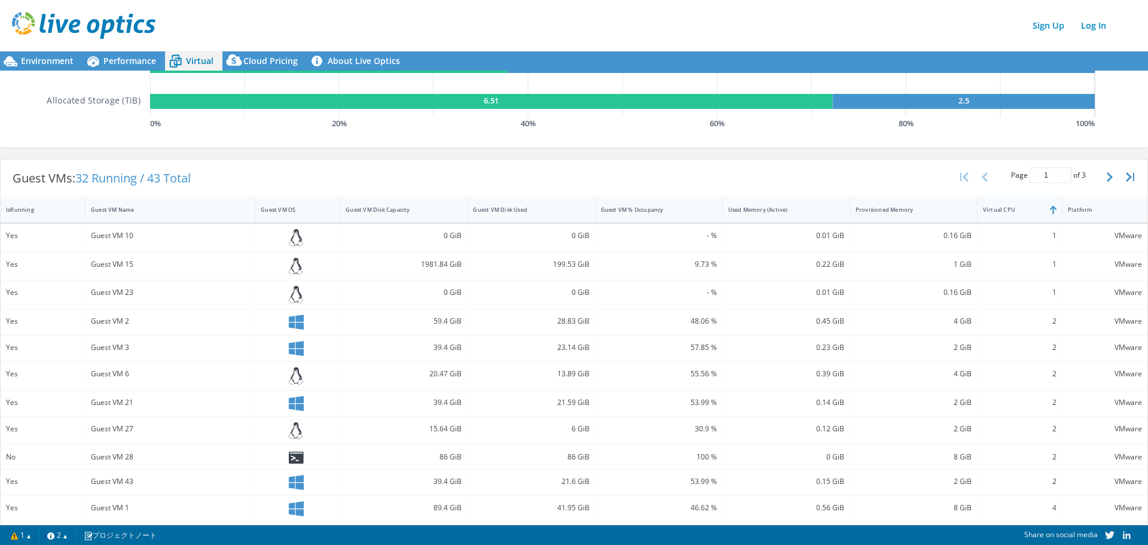
click at [1037, 213] on div "Virtual CPU" at bounding box center [1013, 209] width 70 height 19
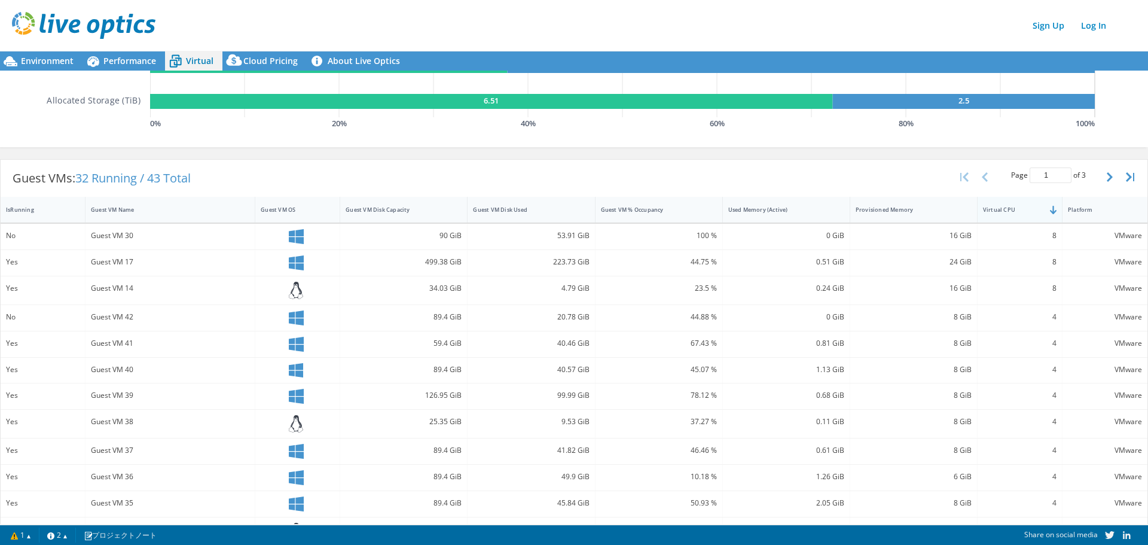
click at [1027, 216] on div "Virtual CPU" at bounding box center [1013, 209] width 70 height 19
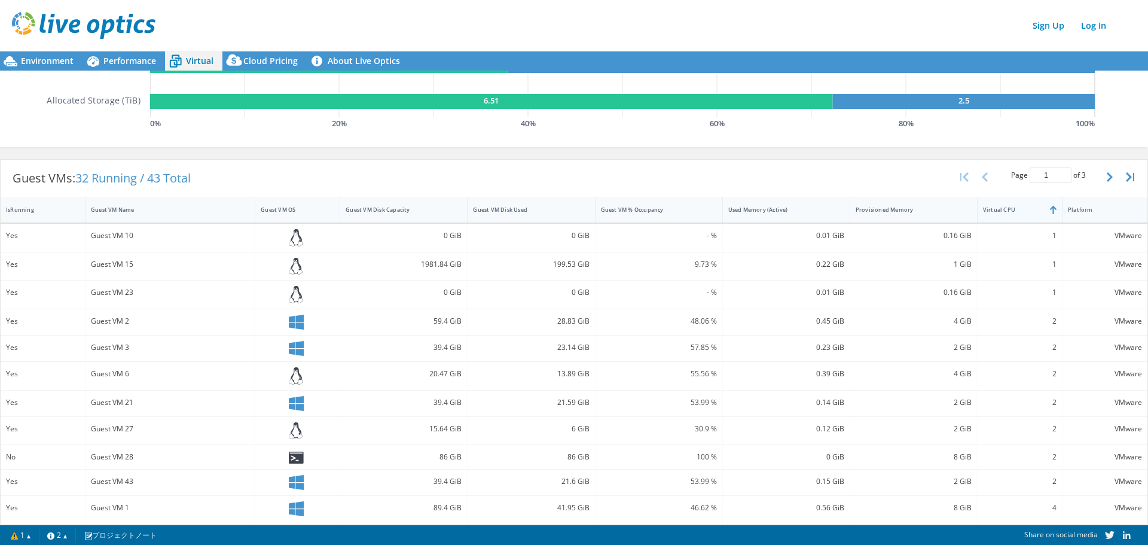
click at [1051, 209] on div at bounding box center [1062, 210] width 22 height 26
click at [234, 215] on div "Guest VM Name" at bounding box center [163, 209] width 155 height 19
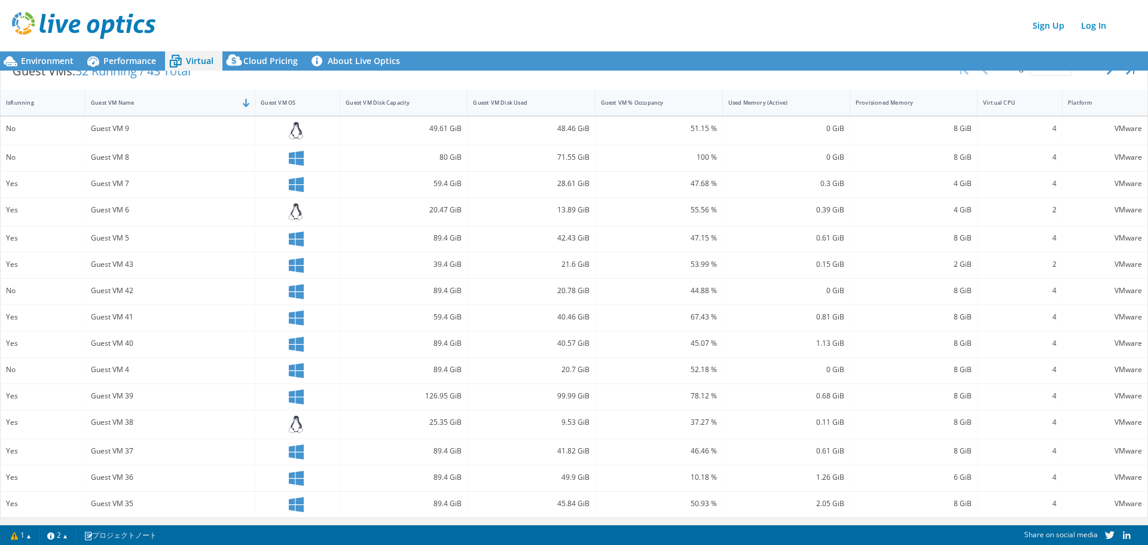
scroll to position [167, 0]
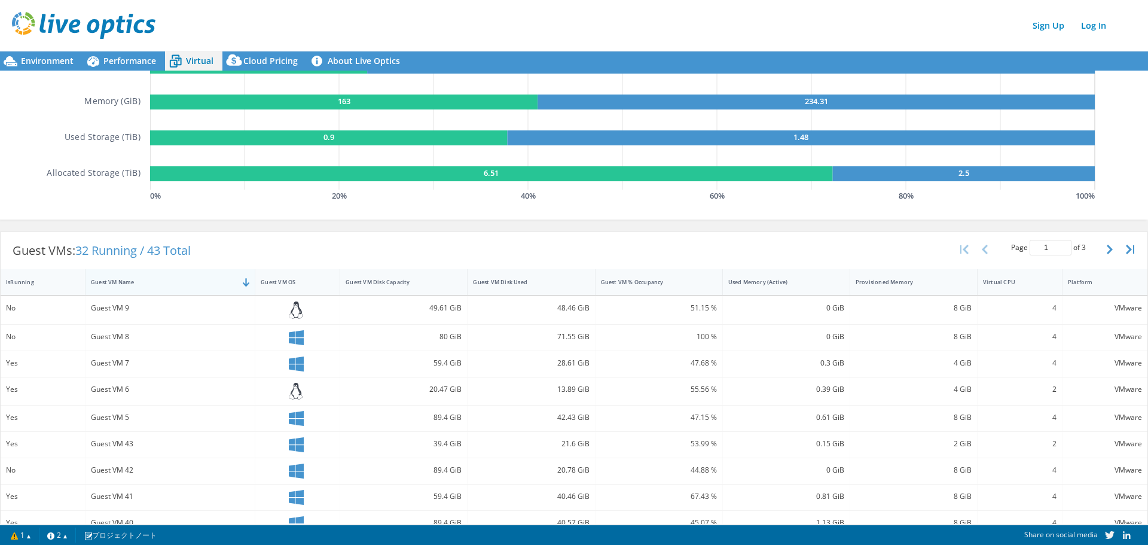
click at [218, 285] on div "Guest VM Name" at bounding box center [163, 282] width 144 height 8
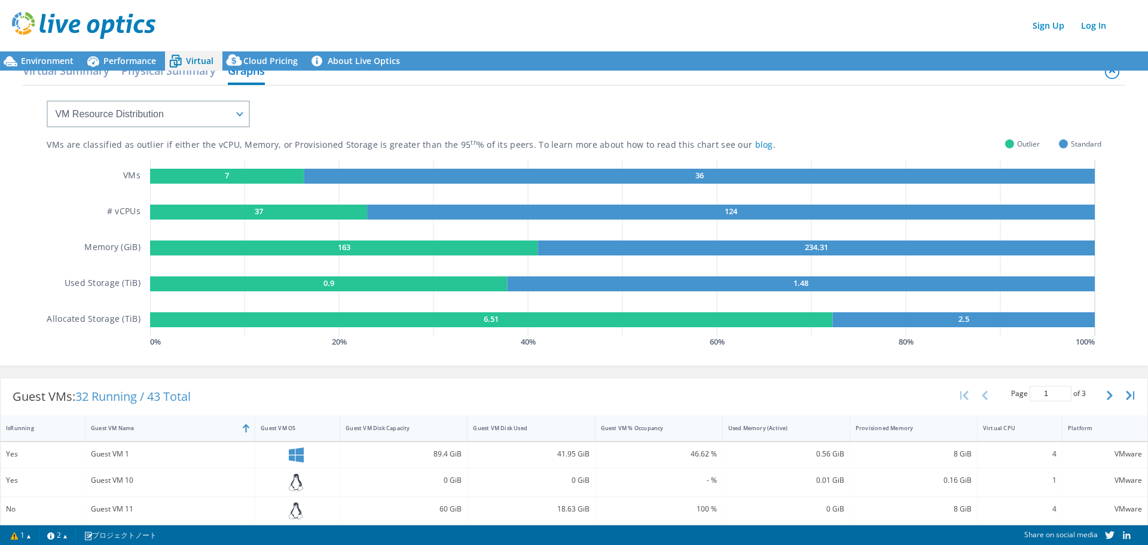
scroll to position [0, 0]
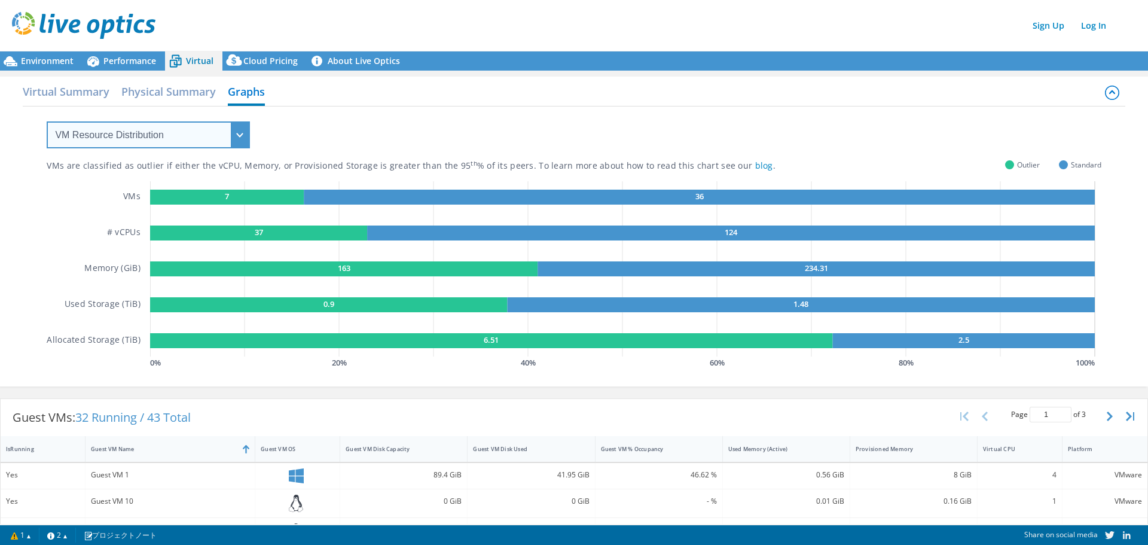
click at [218, 138] on select "VM Resource Distribution Provisioning Contrast Over Provisioning" at bounding box center [148, 134] width 203 height 27
select select "Provisioning Contrast"
click at [47, 121] on select "VM Resource Distribution Provisioning Contrast Over Provisioning" at bounding box center [148, 134] width 203 height 27
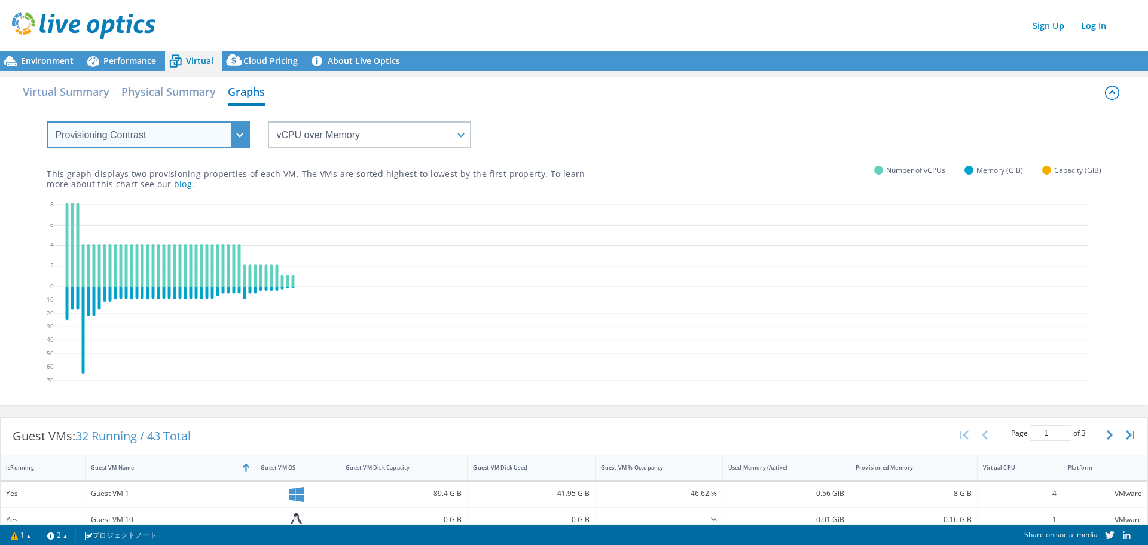
click at [221, 141] on select "VM Resource Distribution Provisioning Contrast Over Provisioning" at bounding box center [148, 134] width 203 height 27
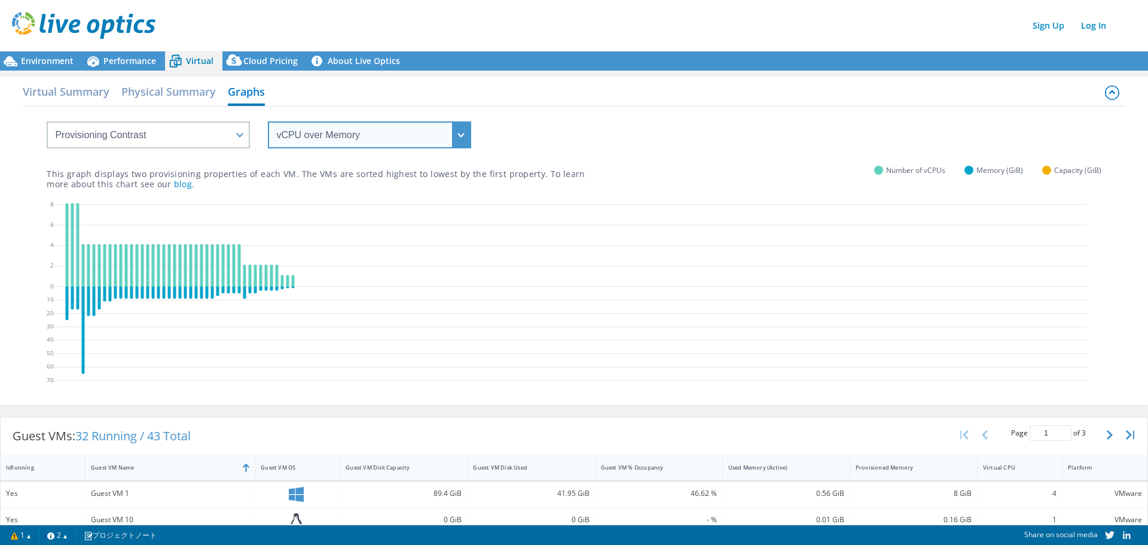
click at [415, 141] on select "vCPU over Memory vCPU over Capacity Memory over vCPU Memory over Capacity Capac…" at bounding box center [369, 134] width 203 height 27
click at [199, 172] on p "This graph displays two provisioning properties of each VM. The VMs are sorted …" at bounding box center [316, 179] width 538 height 20
click at [51, 63] on span "Environment" at bounding box center [47, 60] width 53 height 11
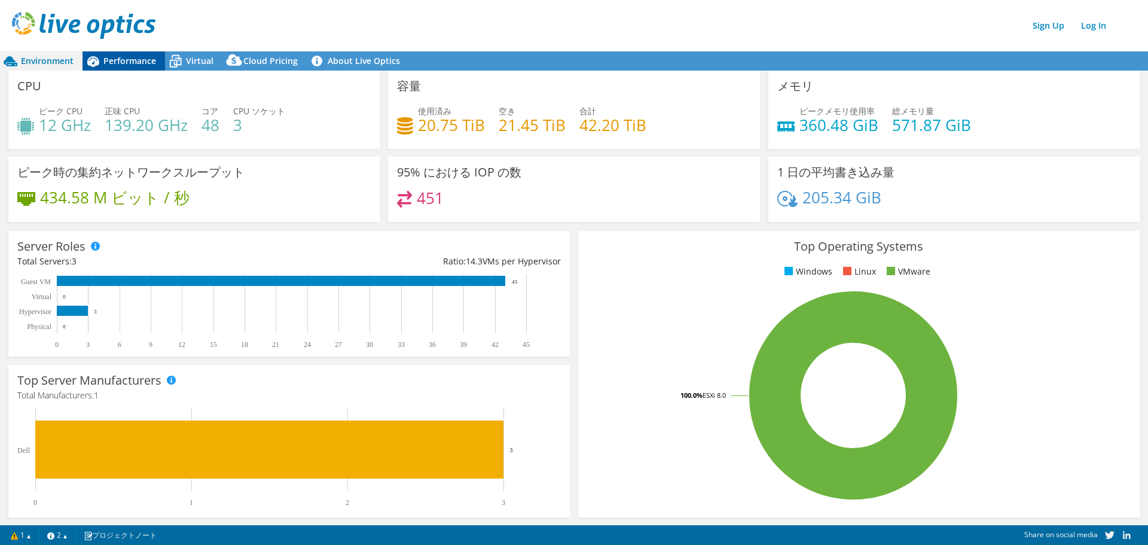
click at [115, 64] on span "Performance" at bounding box center [129, 60] width 53 height 11
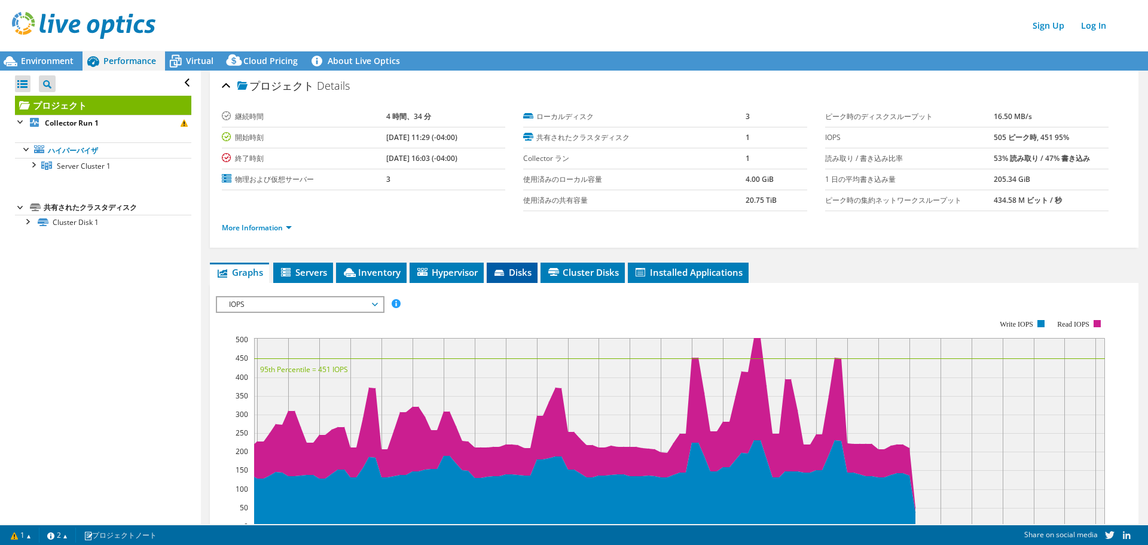
click at [516, 273] on span "Disks" at bounding box center [512, 272] width 39 height 12
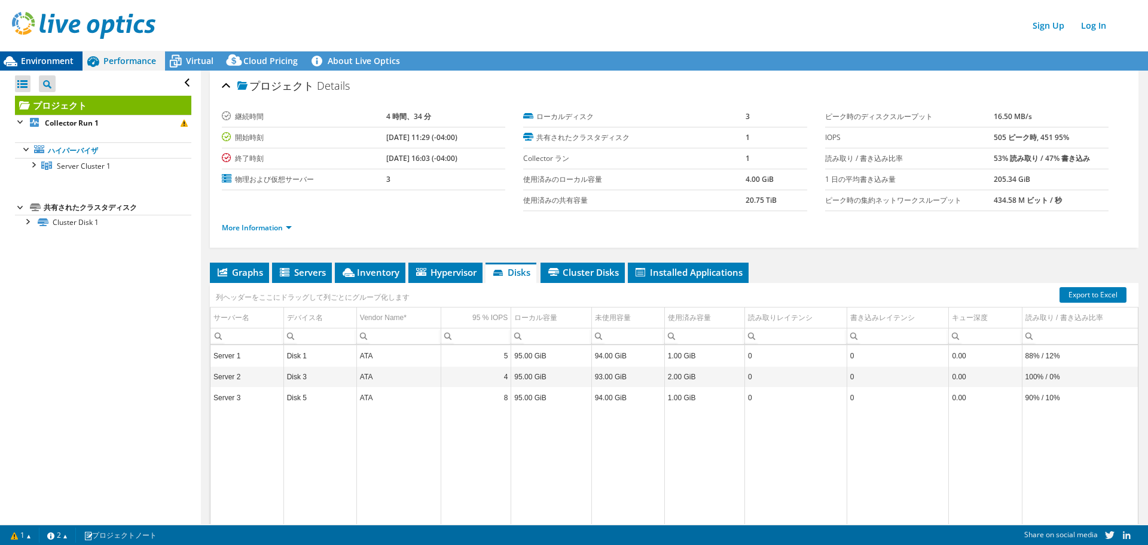
click at [24, 60] on span "Environment" at bounding box center [47, 60] width 53 height 11
